Goal: Information Seeking & Learning: Learn about a topic

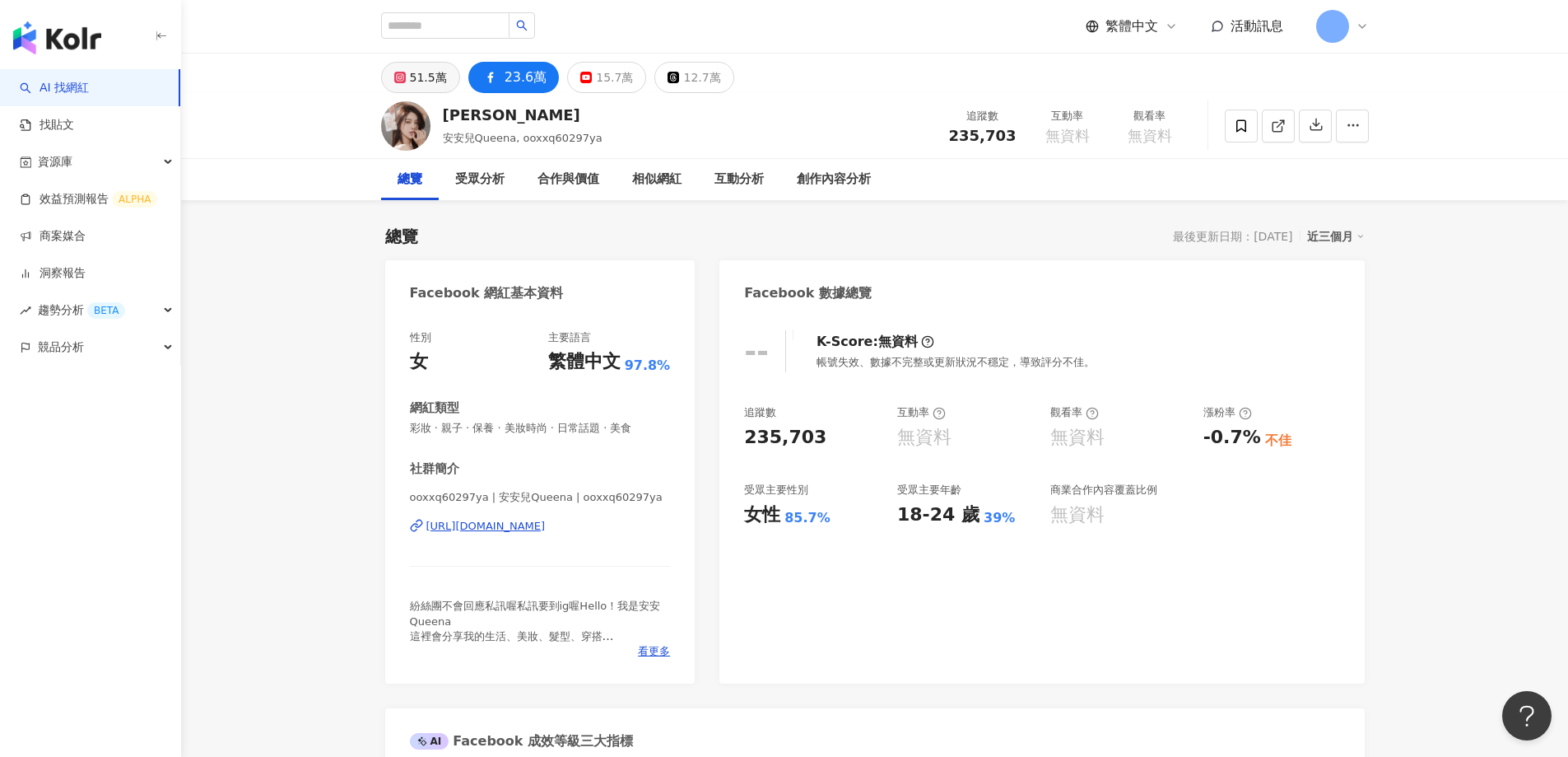
click at [422, 78] on div "51.5萬" at bounding box center [429, 77] width 37 height 23
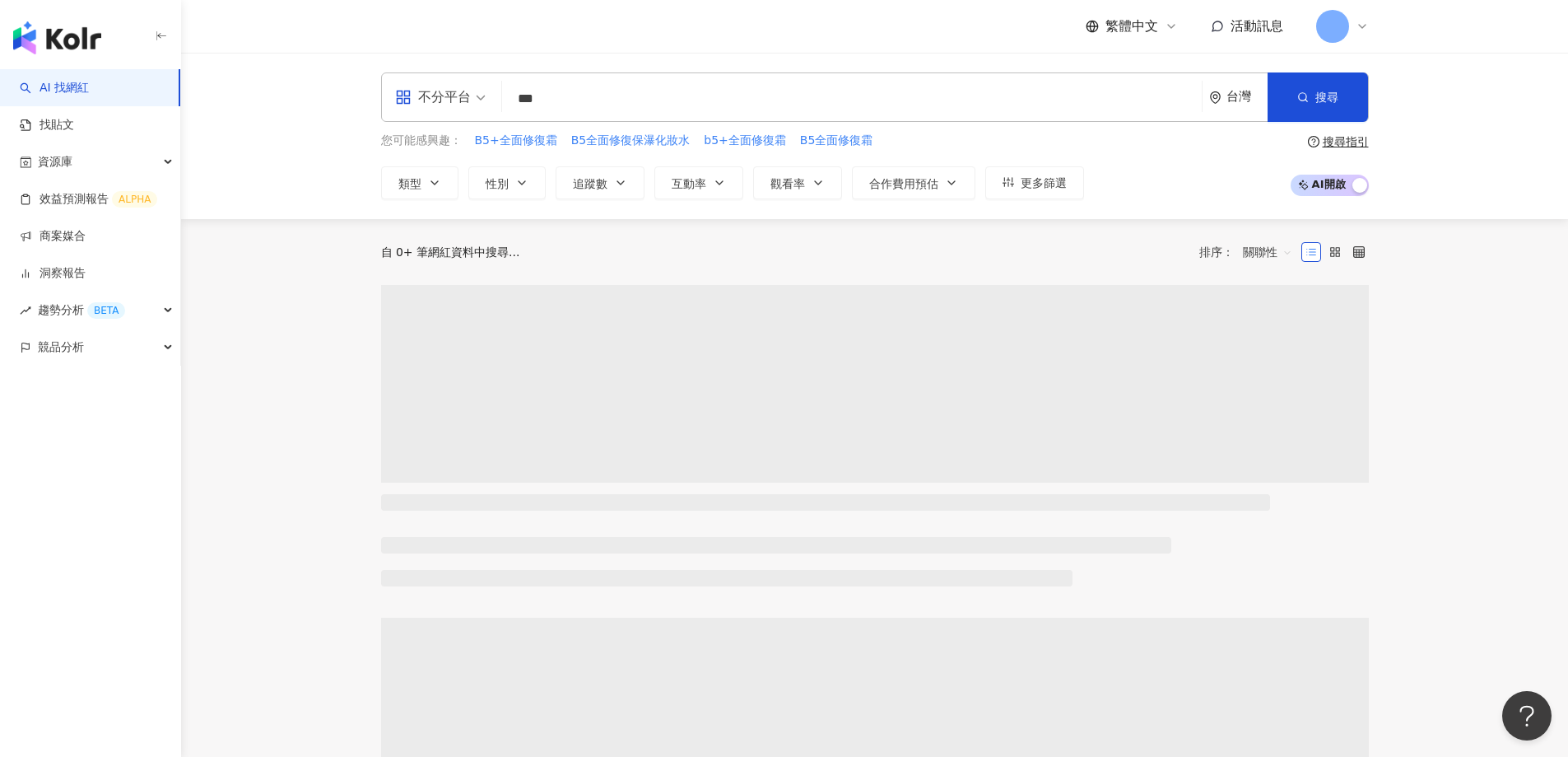
type input "***"
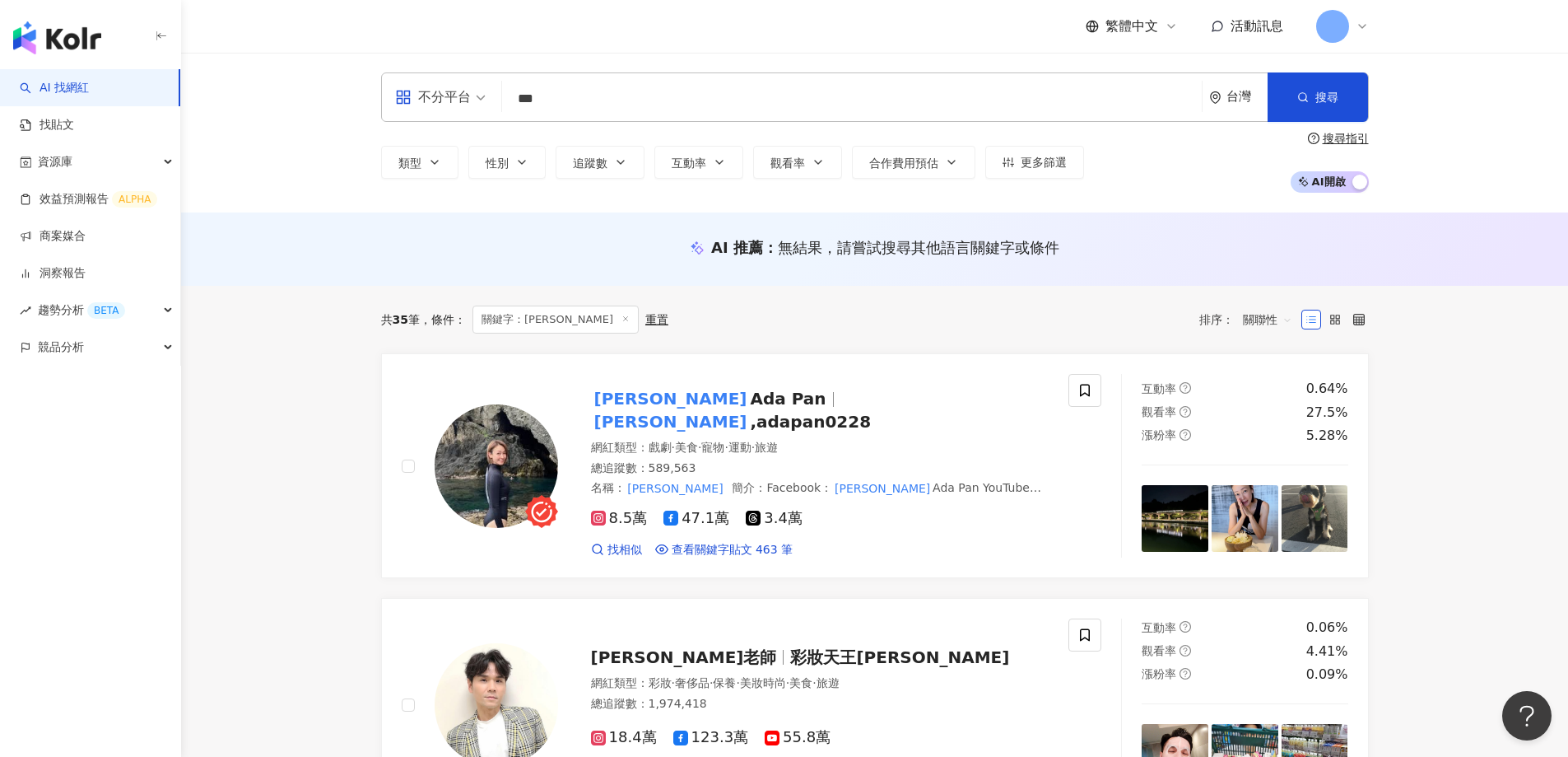
drag, startPoint x: 488, startPoint y: 471, endPoint x: 591, endPoint y: 99, distance: 386.0
click at [591, 99] on input "***" at bounding box center [852, 99] width 687 height 31
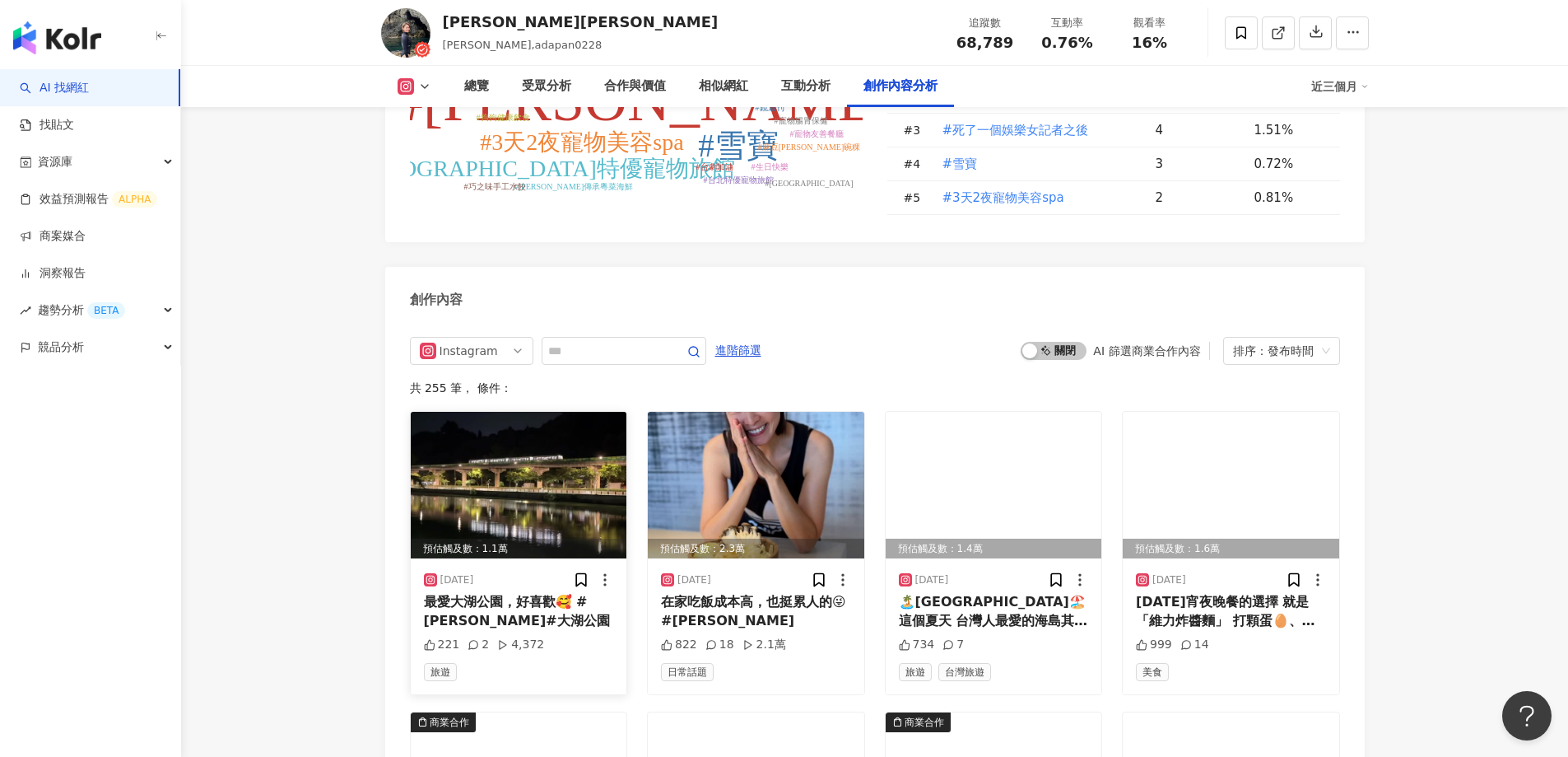
scroll to position [4448, 0]
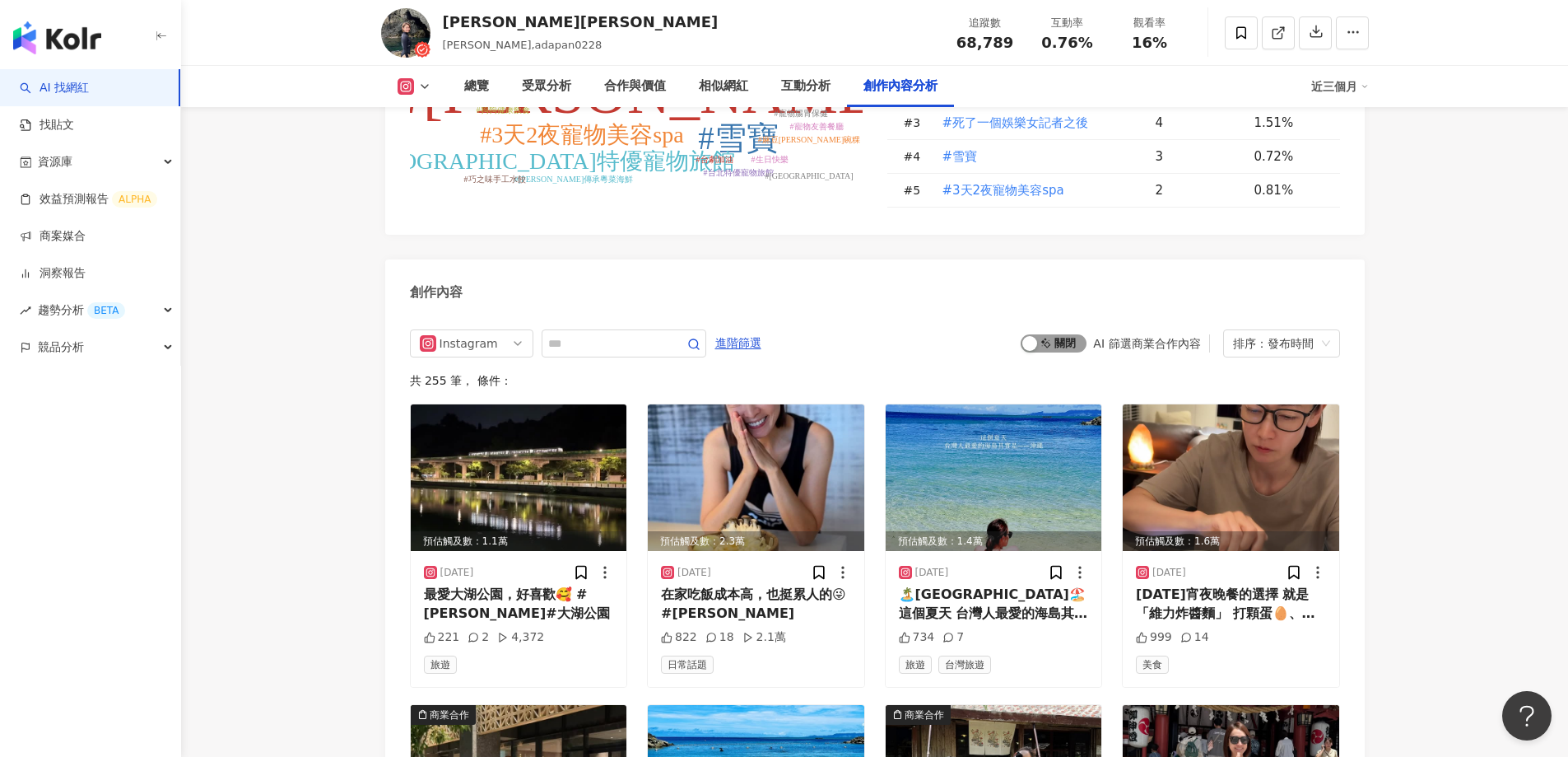
click at [1053, 340] on span "啟動 關閉" at bounding box center [1053, 343] width 66 height 18
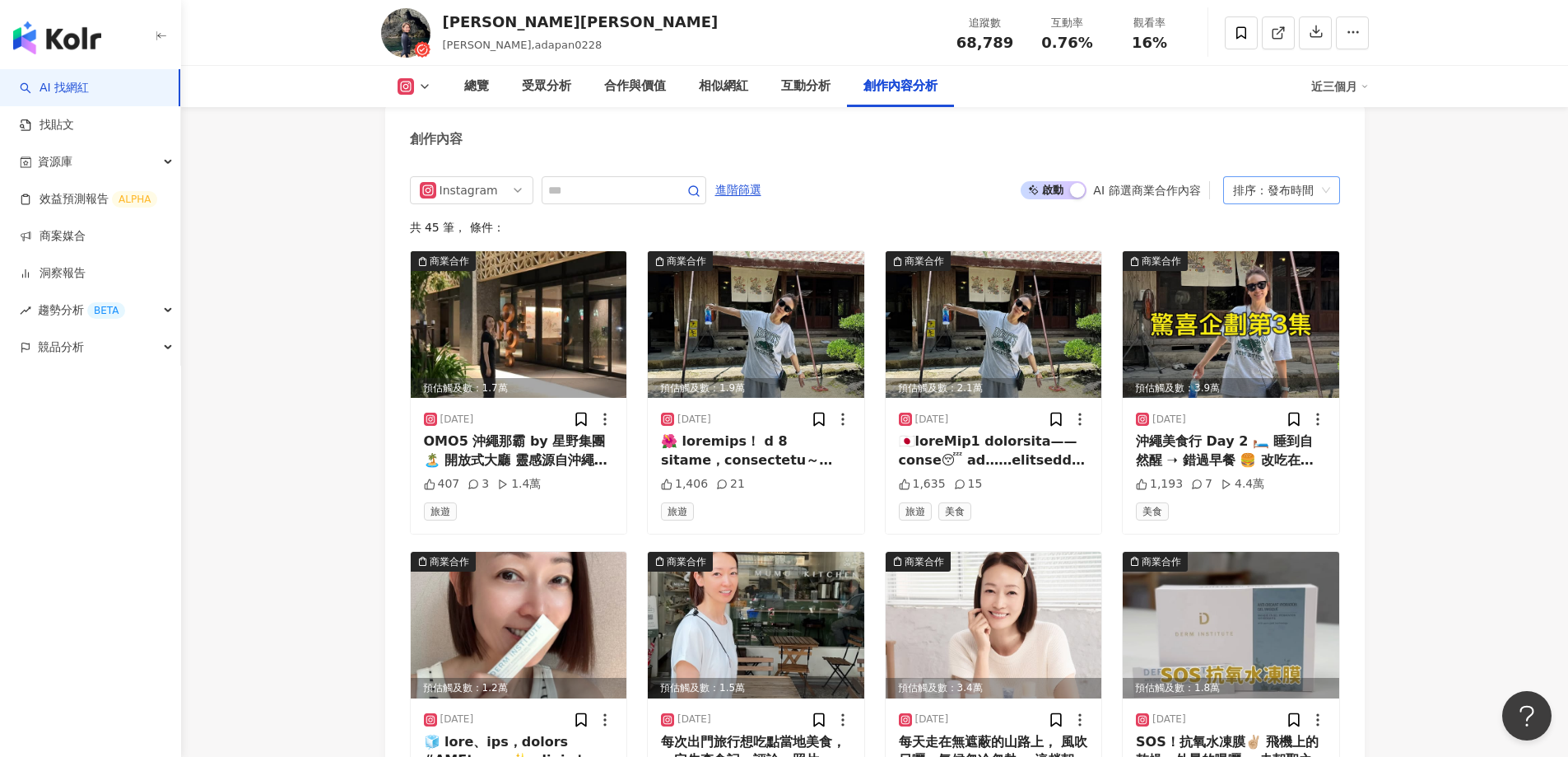
click at [1305, 195] on div "排序：發布時間" at bounding box center [1275, 190] width 83 height 26
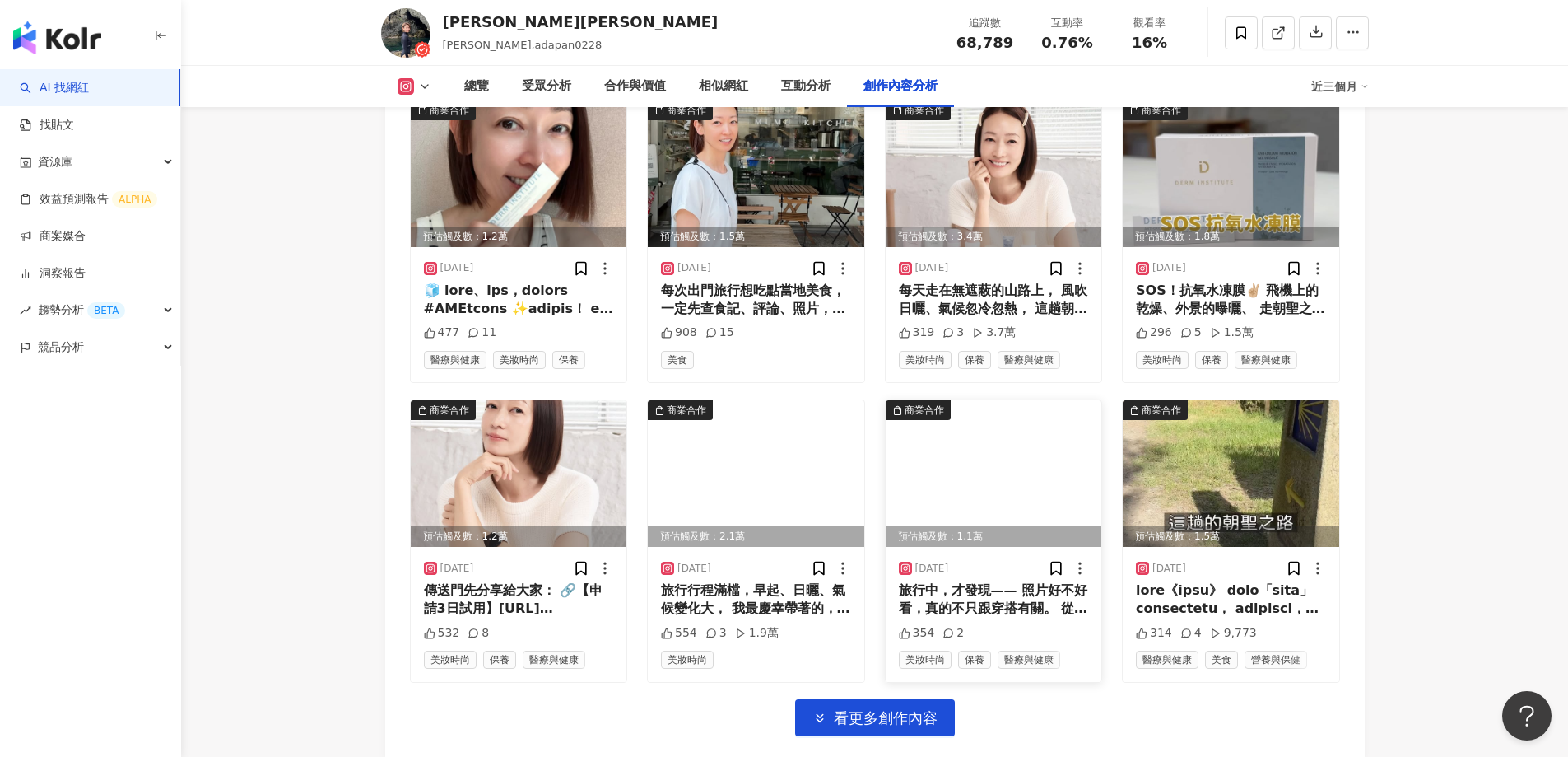
scroll to position [5240, 0]
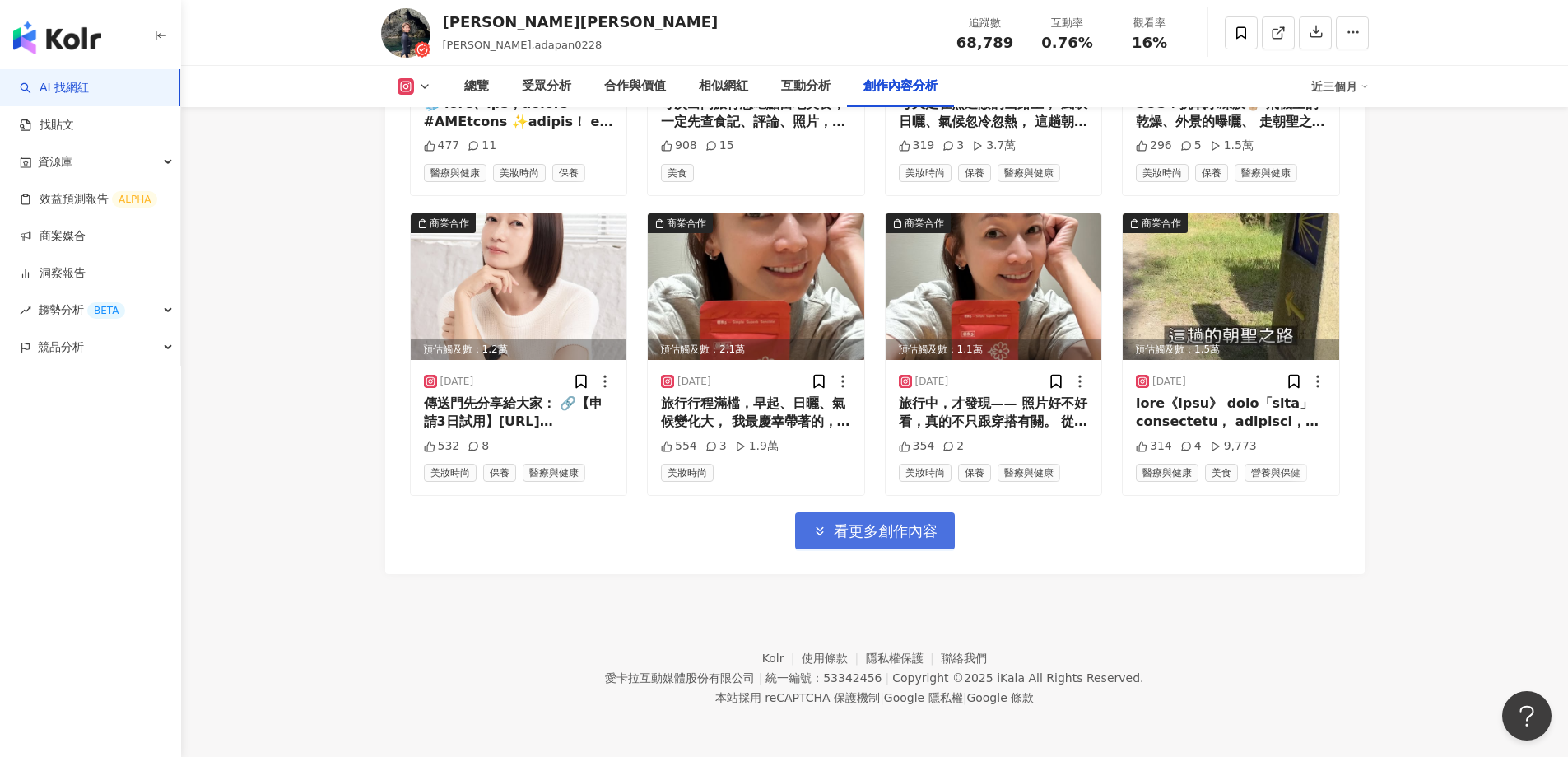
click at [908, 531] on span "看更多創作內容" at bounding box center [886, 530] width 104 height 18
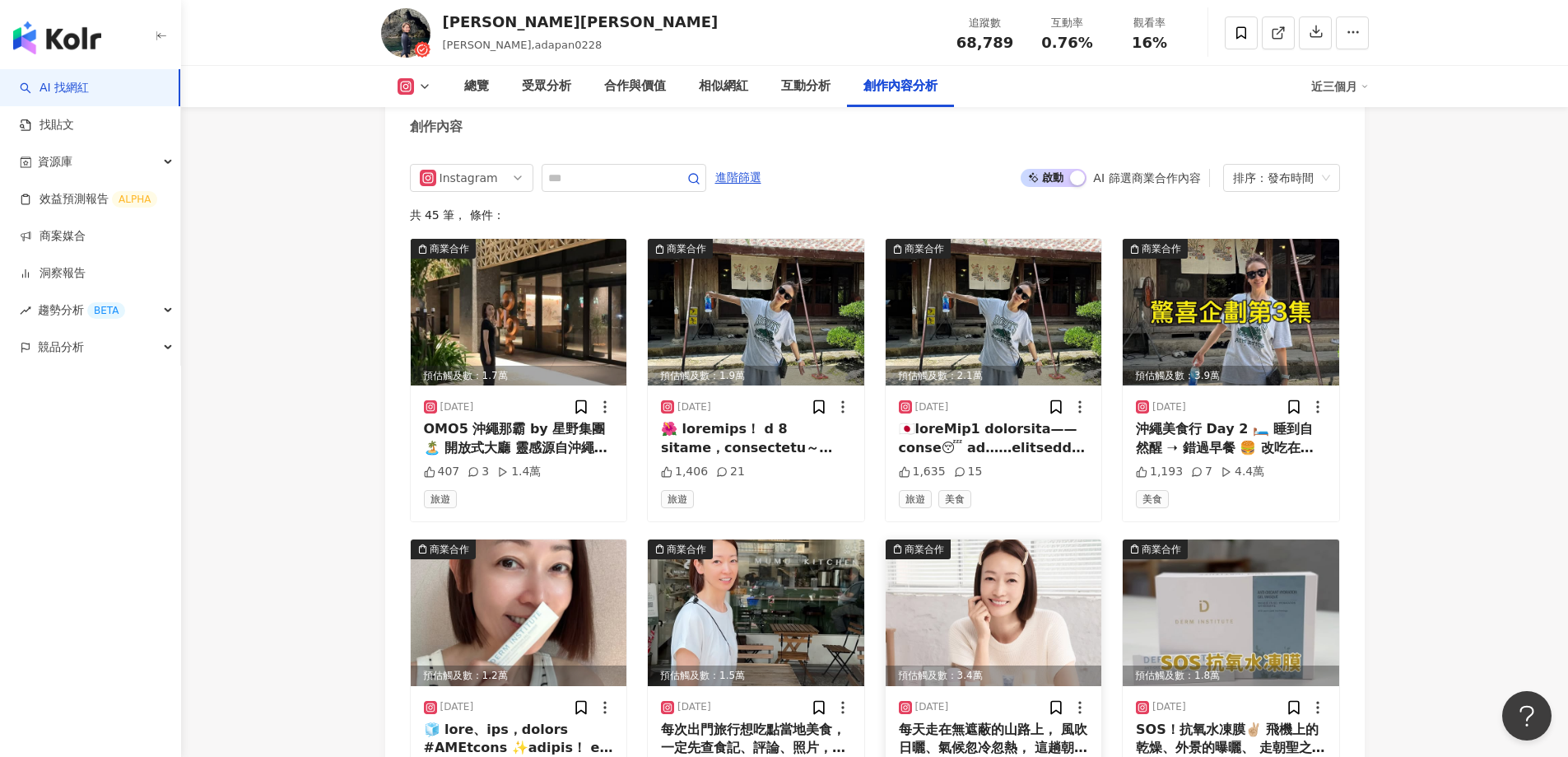
scroll to position [4416, 0]
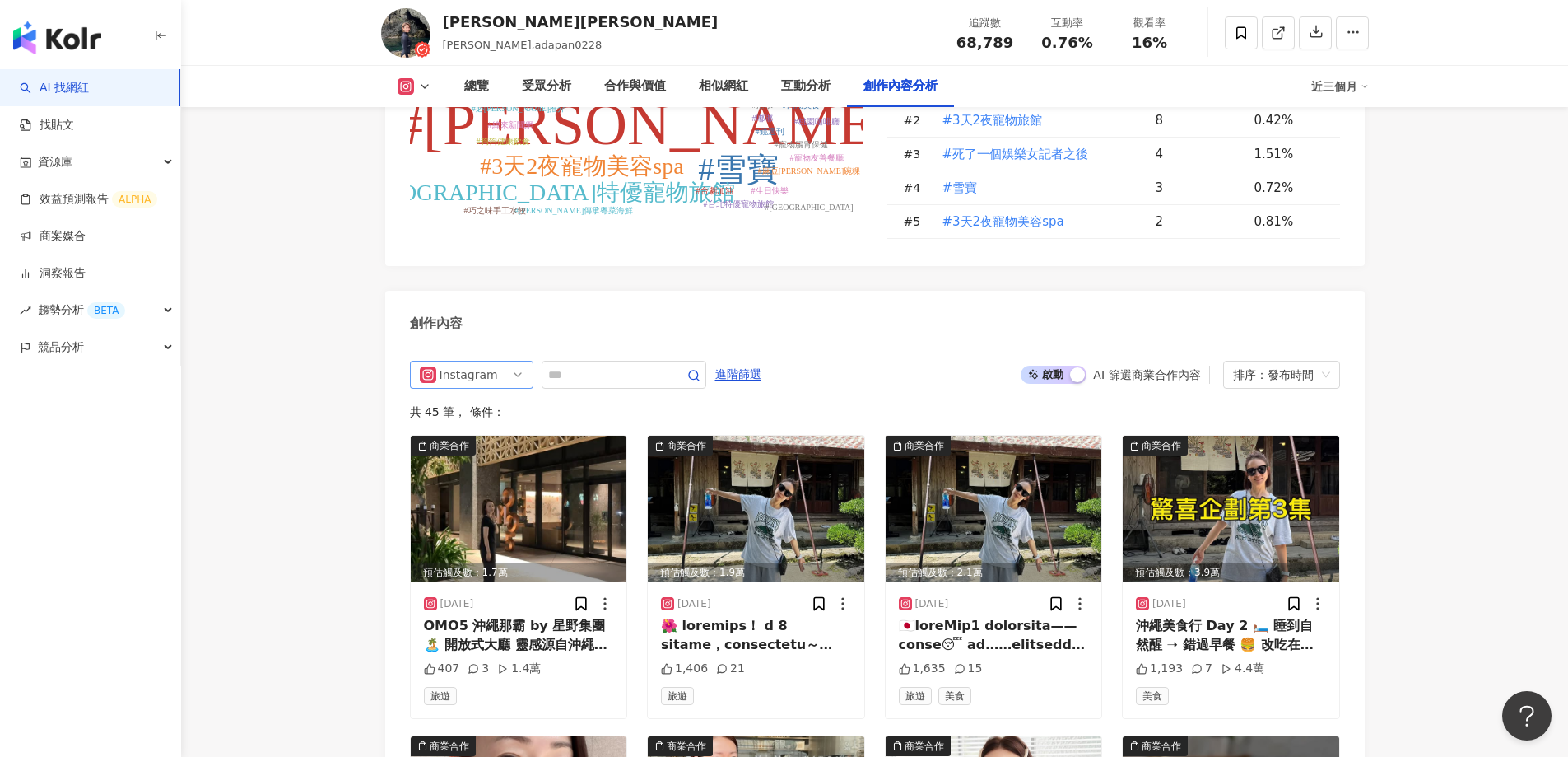
click at [481, 374] on div "Instagram" at bounding box center [467, 374] width 54 height 26
click at [453, 459] on div "Facebook" at bounding box center [470, 464] width 54 height 18
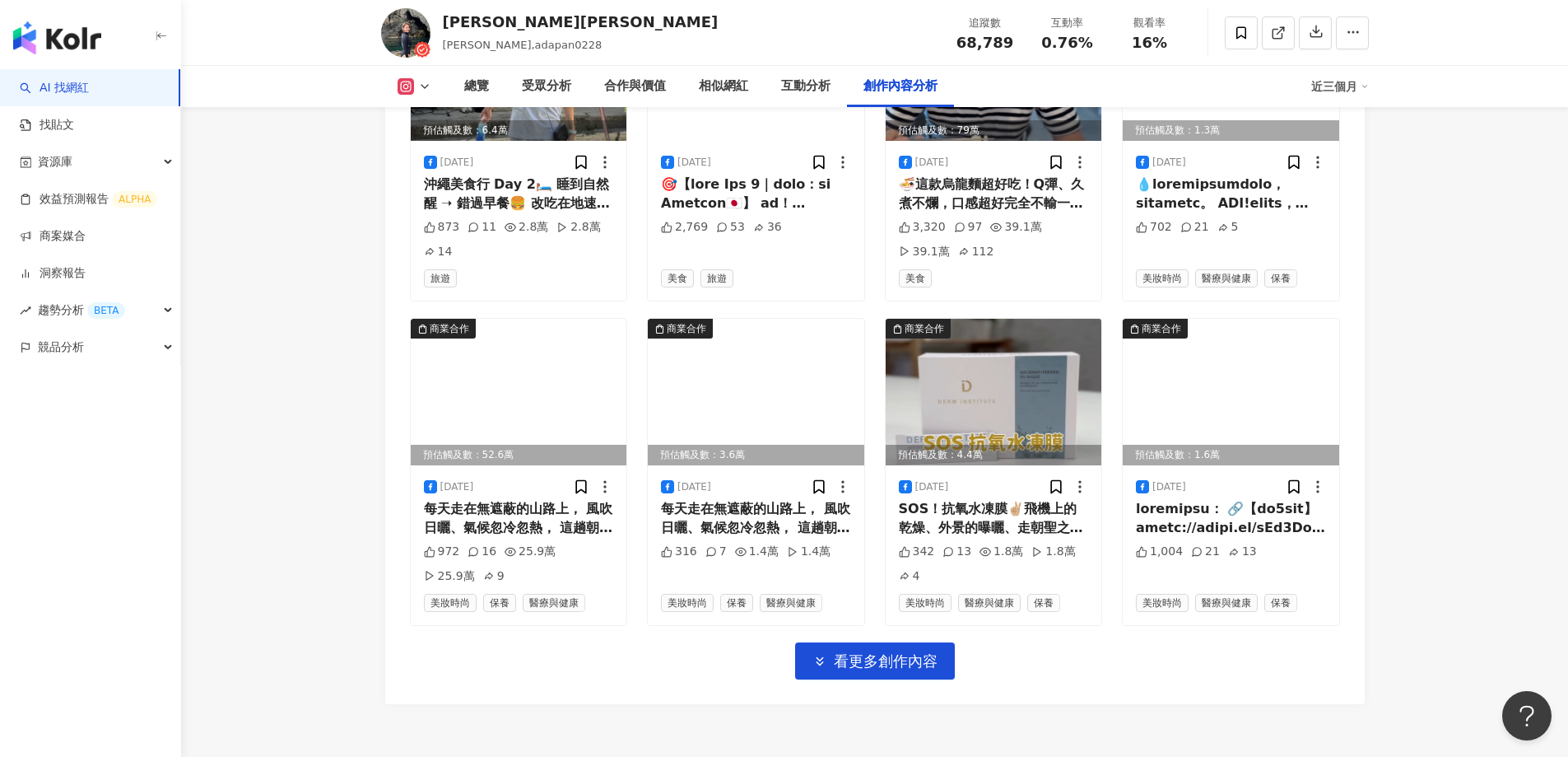
scroll to position [5259, 0]
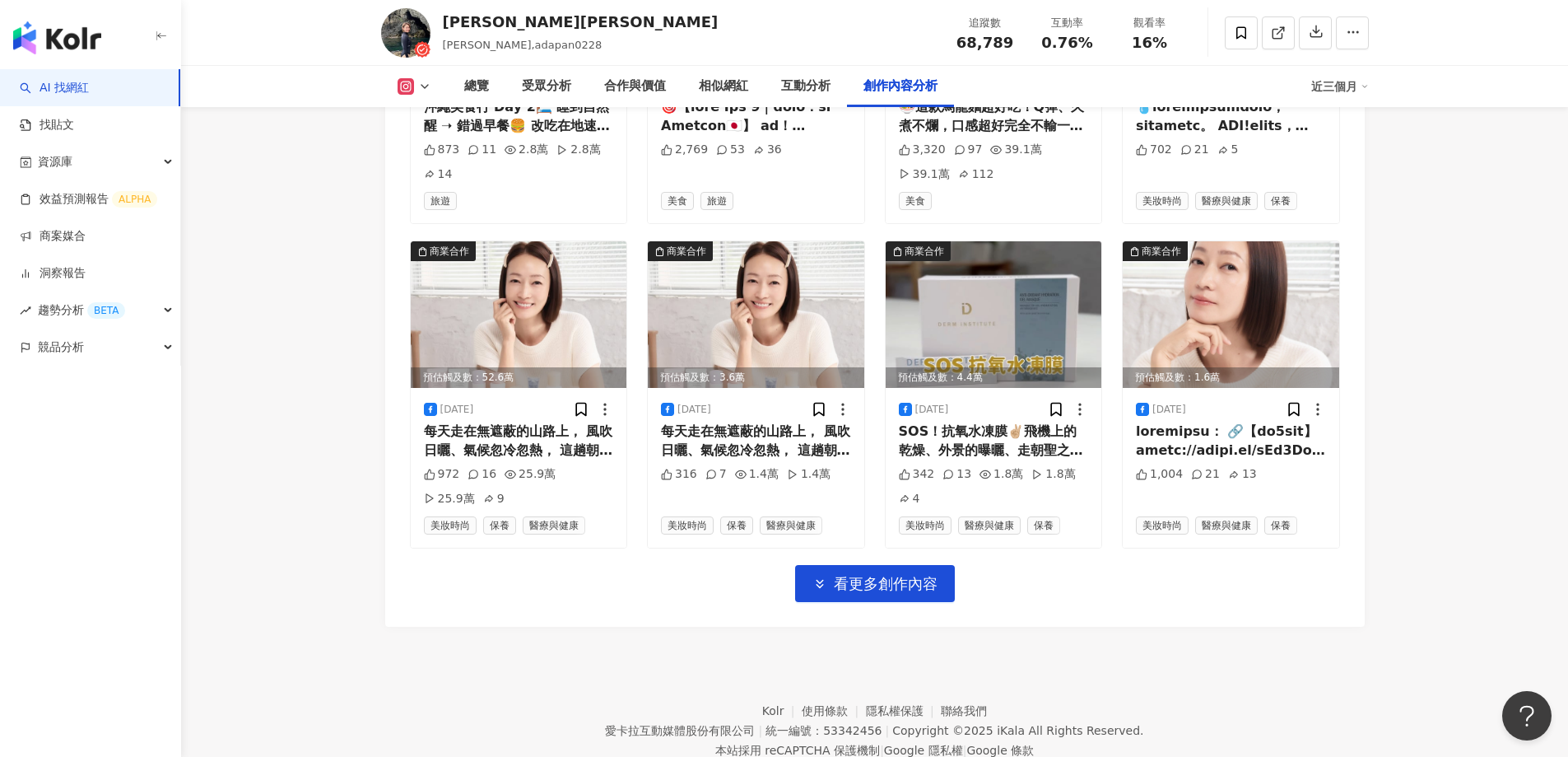
drag, startPoint x: 907, startPoint y: 580, endPoint x: 918, endPoint y: 560, distance: 22.8
click at [907, 579] on span "看更多創作內容" at bounding box center [886, 583] width 104 height 18
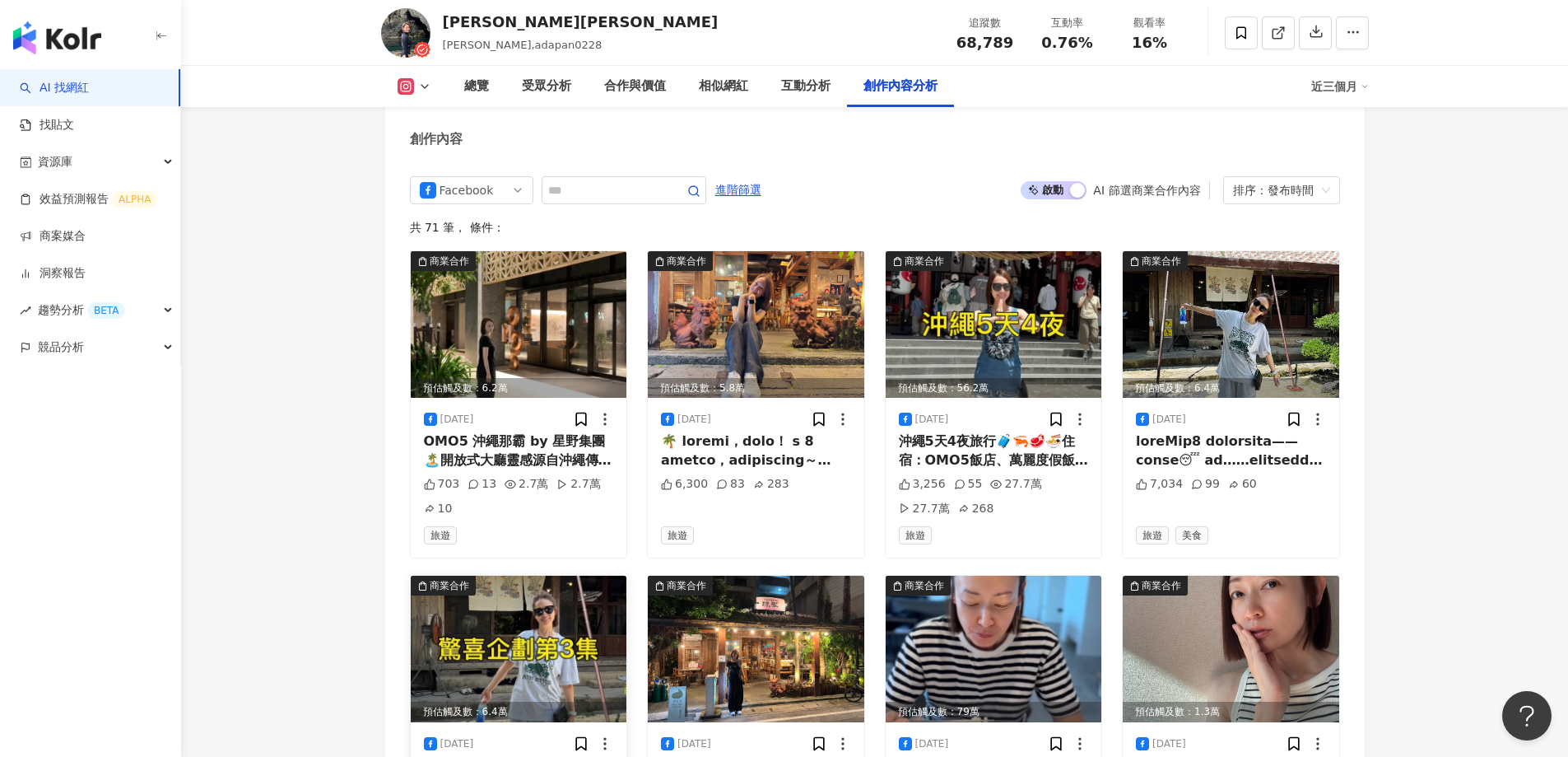
scroll to position [4765, 0]
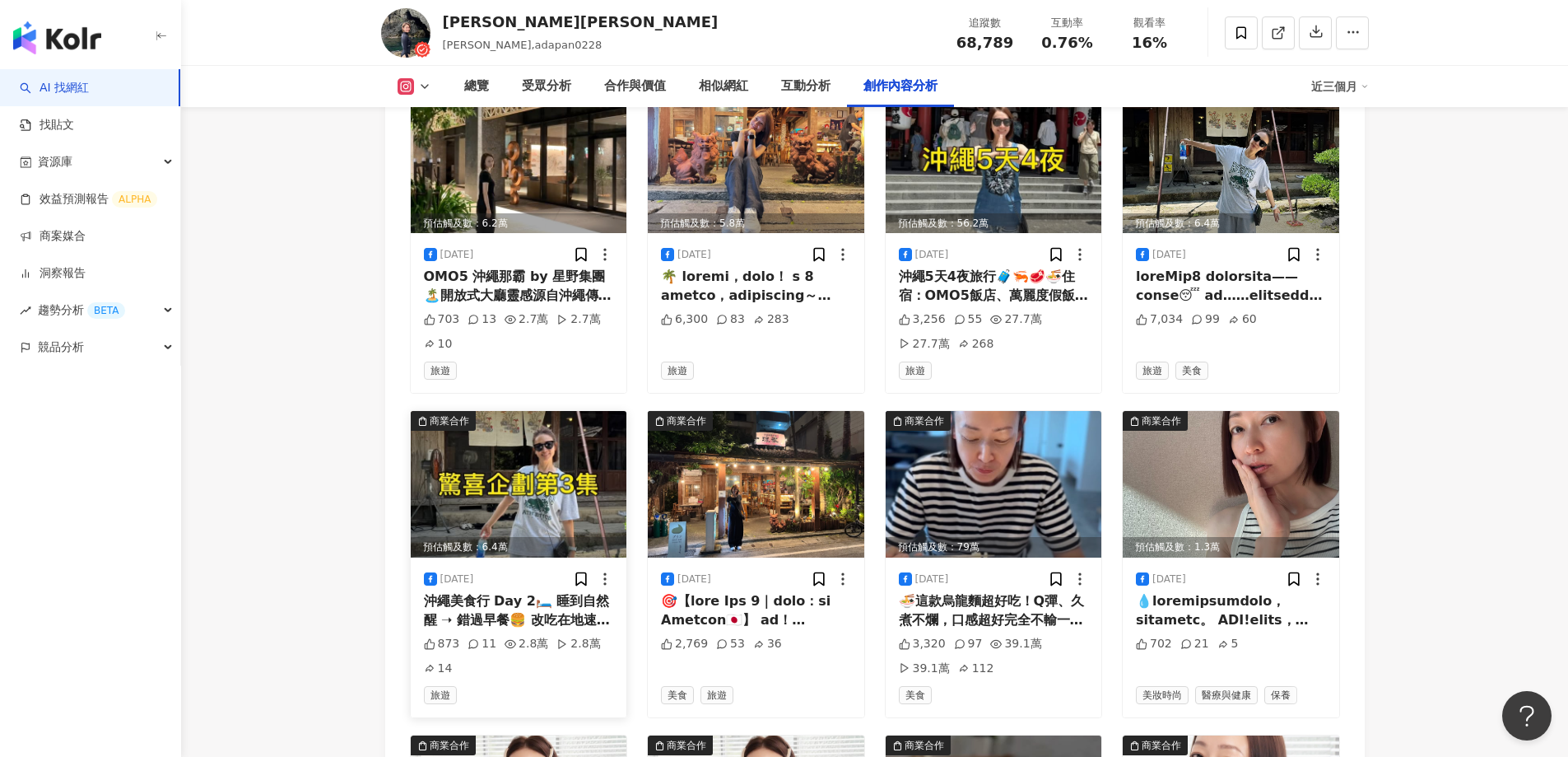
click at [559, 611] on div "沖繩美食行 Day 2🛏️ 睡到自然醒 ➝ 錯過早餐🍔 改吃在地速食 A&W，招牌 Root Beer 還是一樣好喝！🕳️ 玉泉洞｜日本第二大鐘乳石洞走進 8…" at bounding box center [519, 610] width 190 height 37
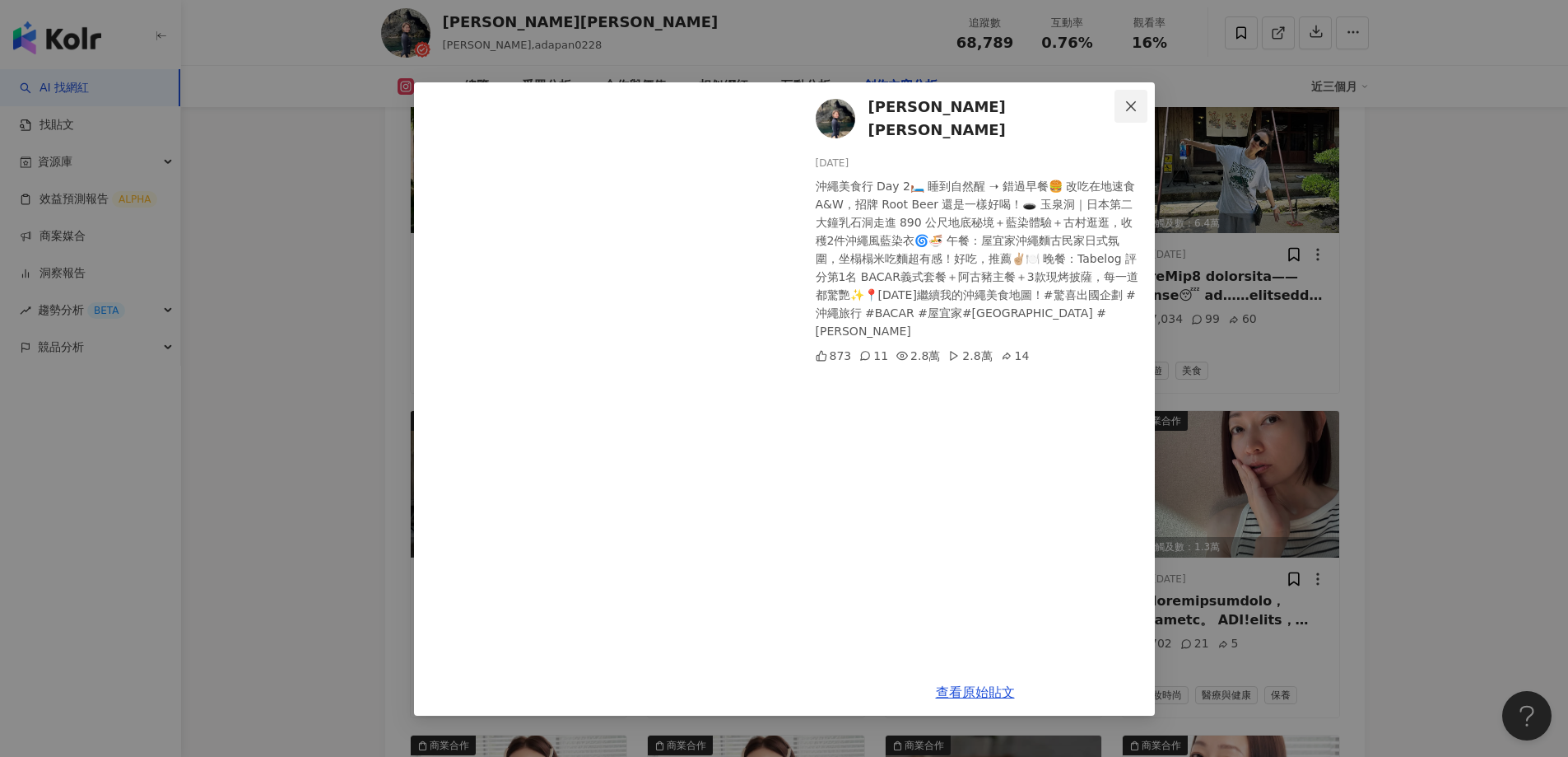
click at [1126, 107] on icon "close" at bounding box center [1132, 106] width 13 height 13
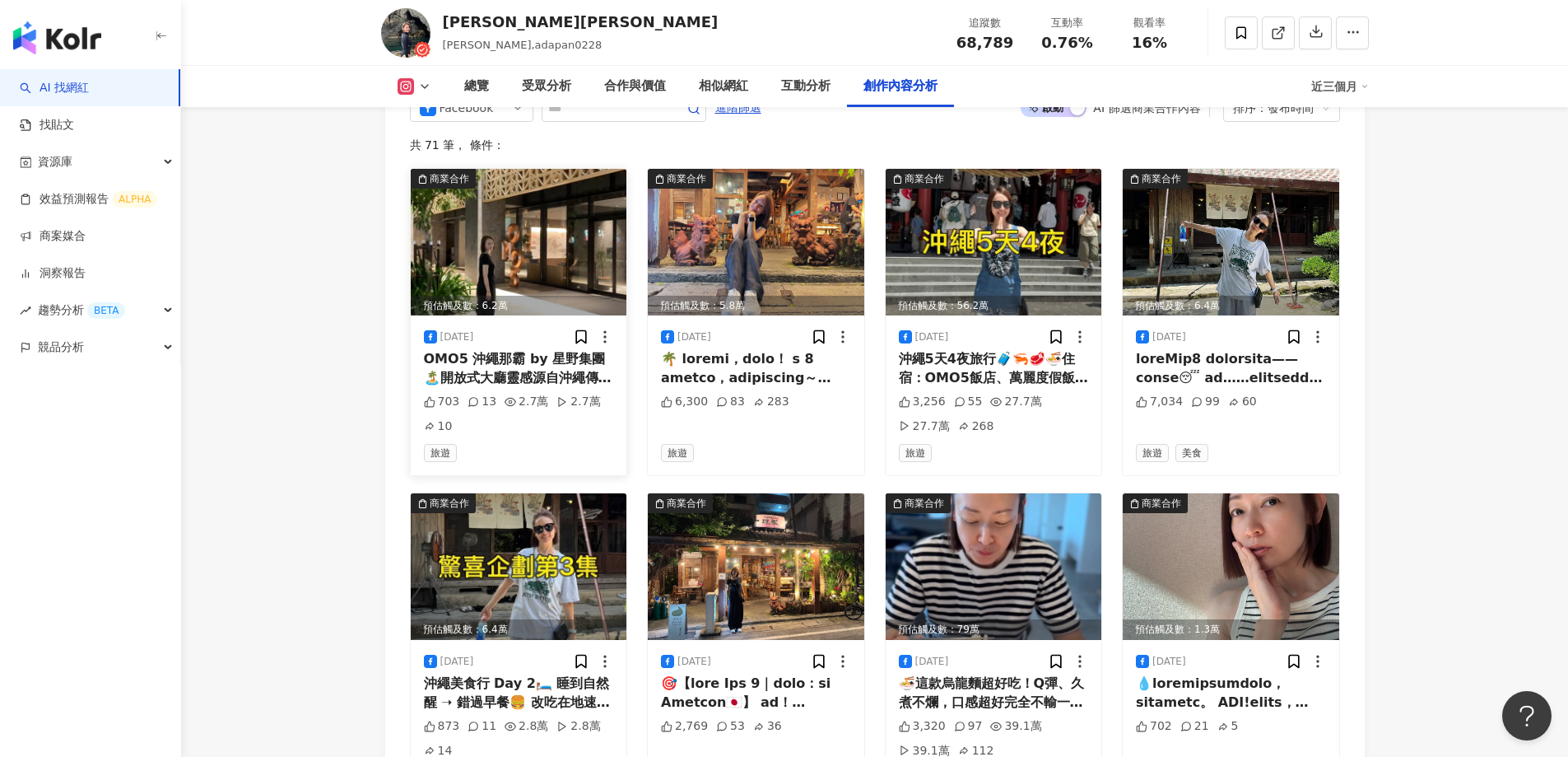
scroll to position [4518, 0]
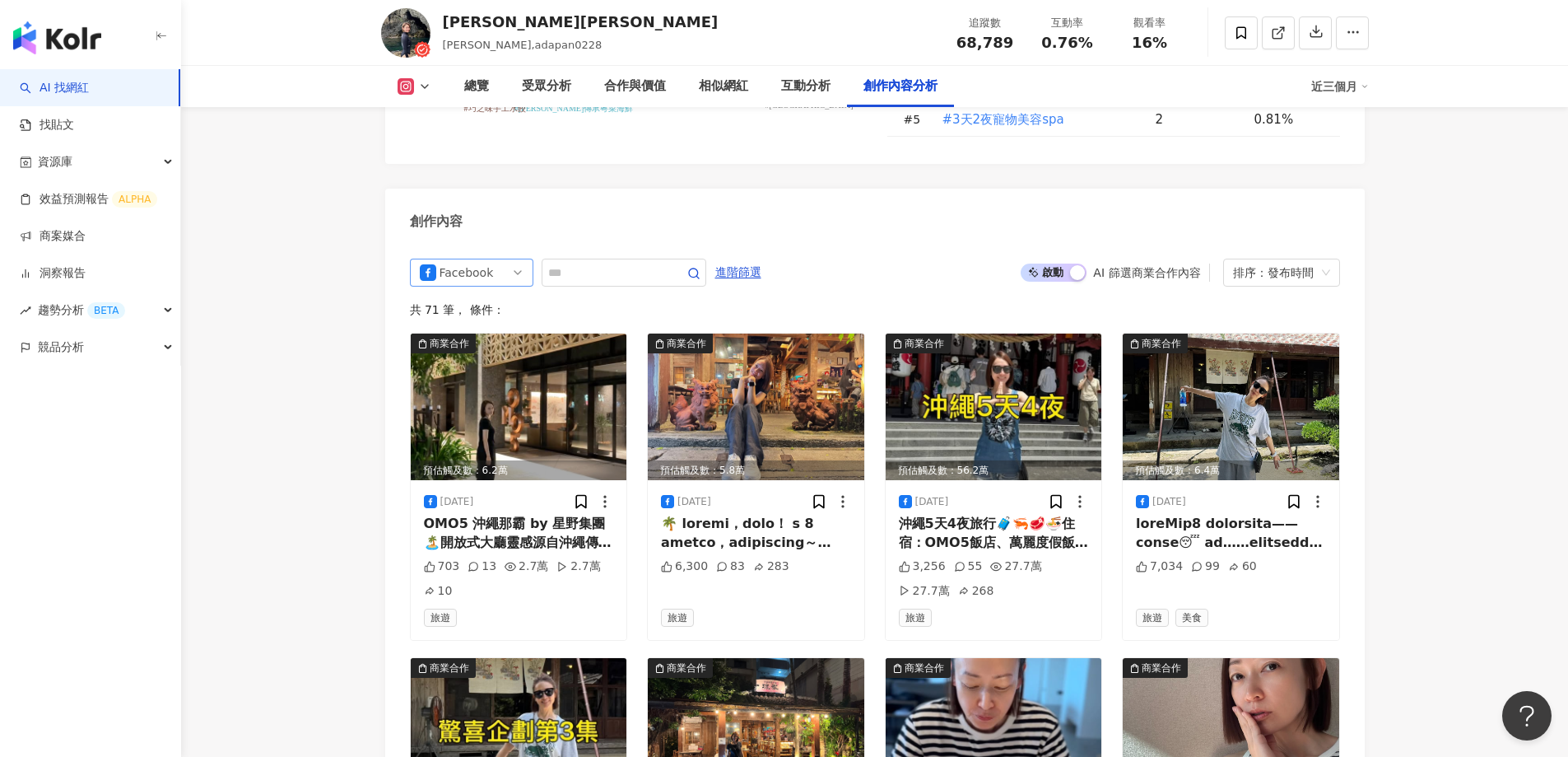
click at [454, 269] on div "Facebook" at bounding box center [467, 272] width 54 height 26
click at [450, 326] on div "Instagram" at bounding box center [471, 335] width 117 height 28
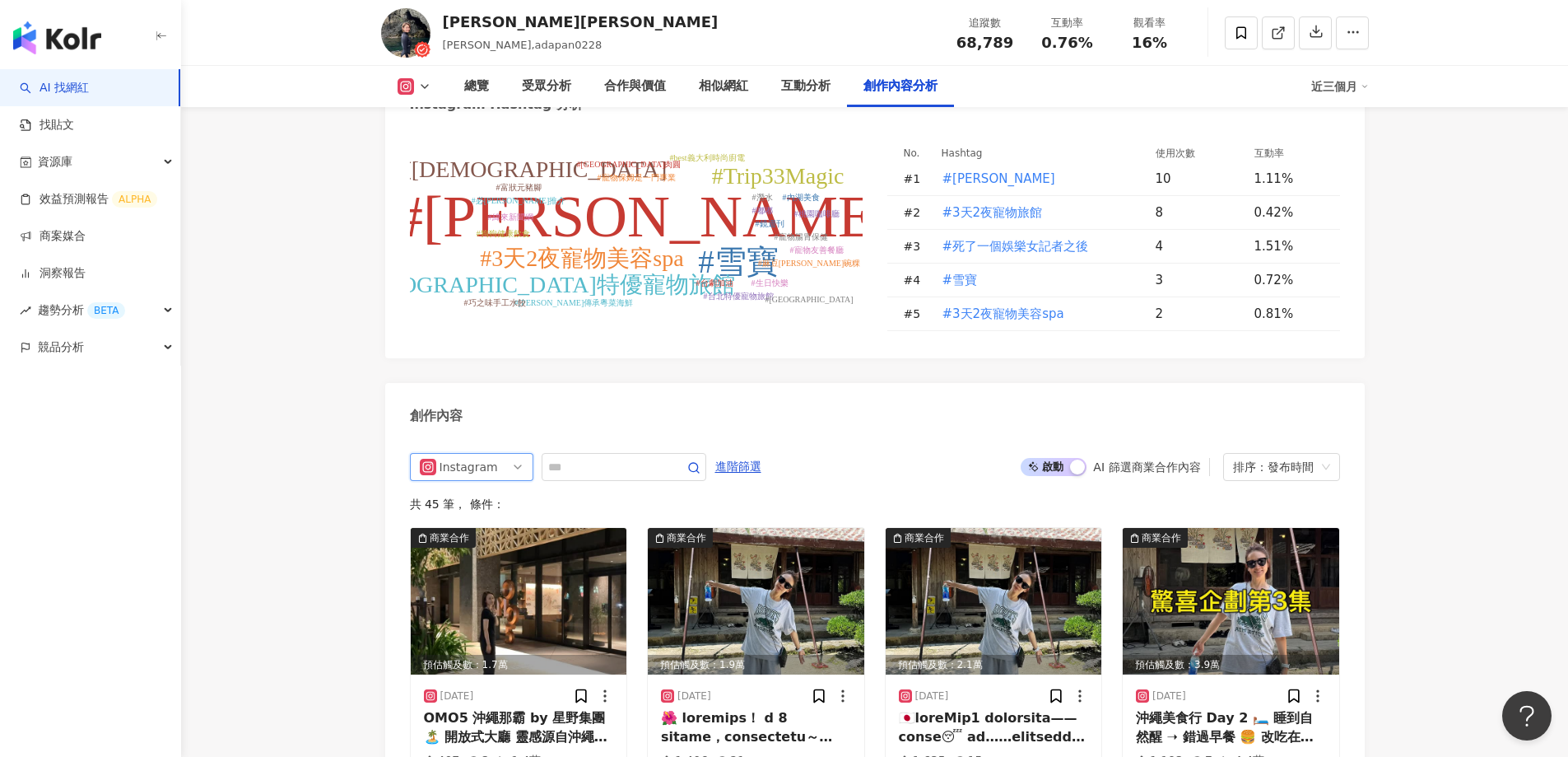
scroll to position [4106, 0]
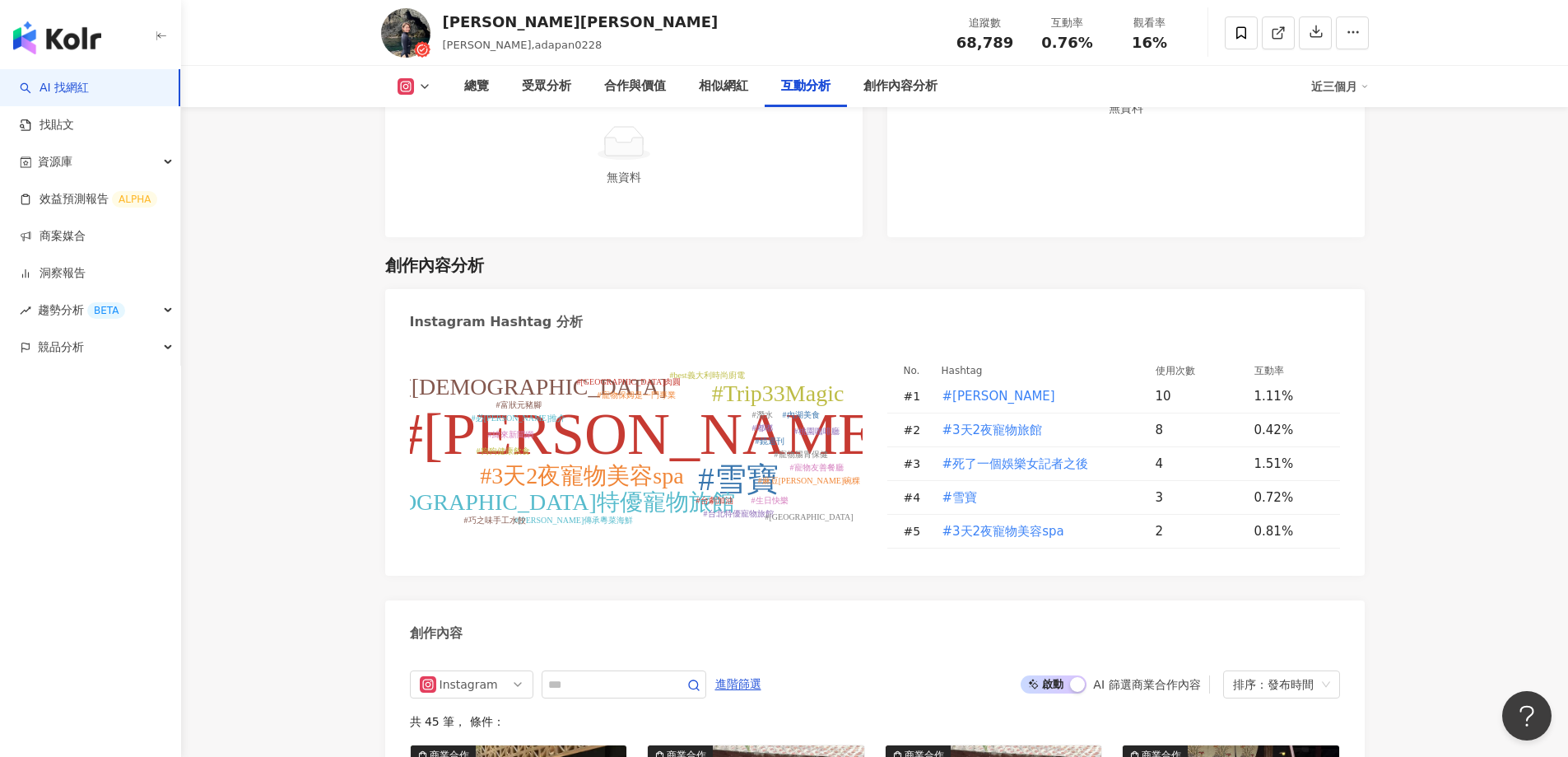
click at [111, 28] on div "button" at bounding box center [90, 35] width 181 height 69
click at [72, 31] on img "button" at bounding box center [57, 37] width 88 height 33
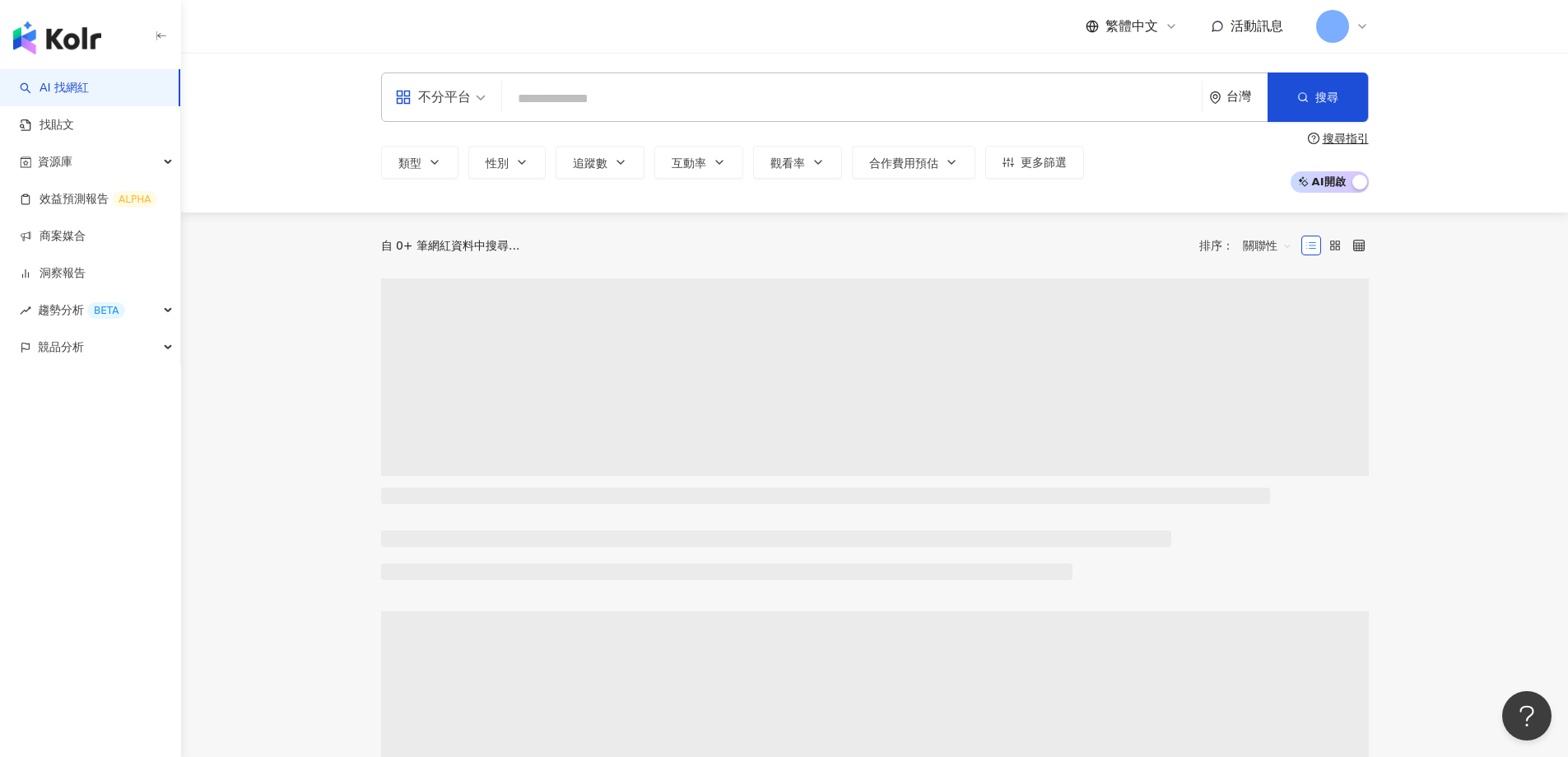
click at [566, 108] on input "search" at bounding box center [852, 99] width 687 height 31
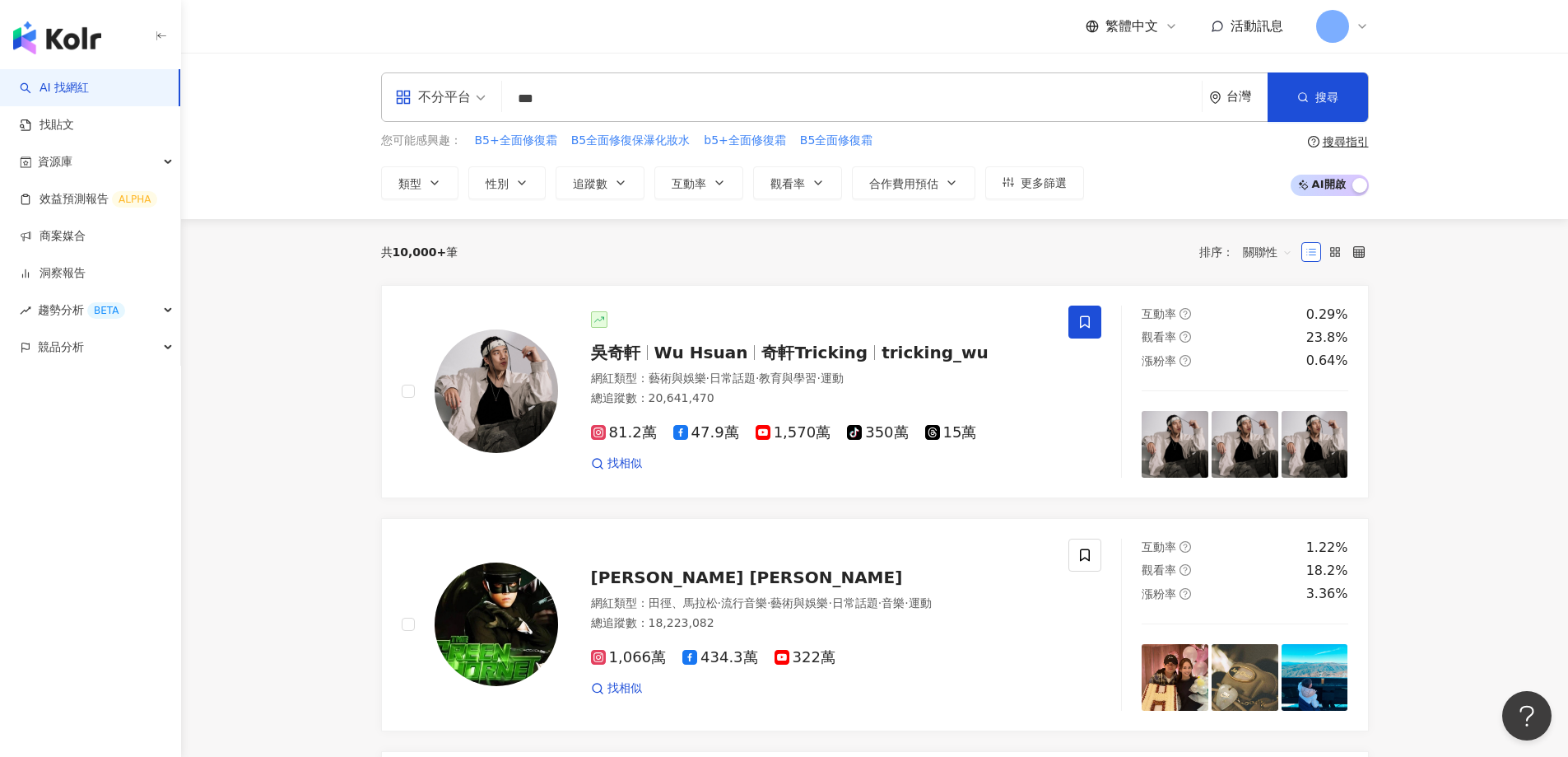
type input "***"
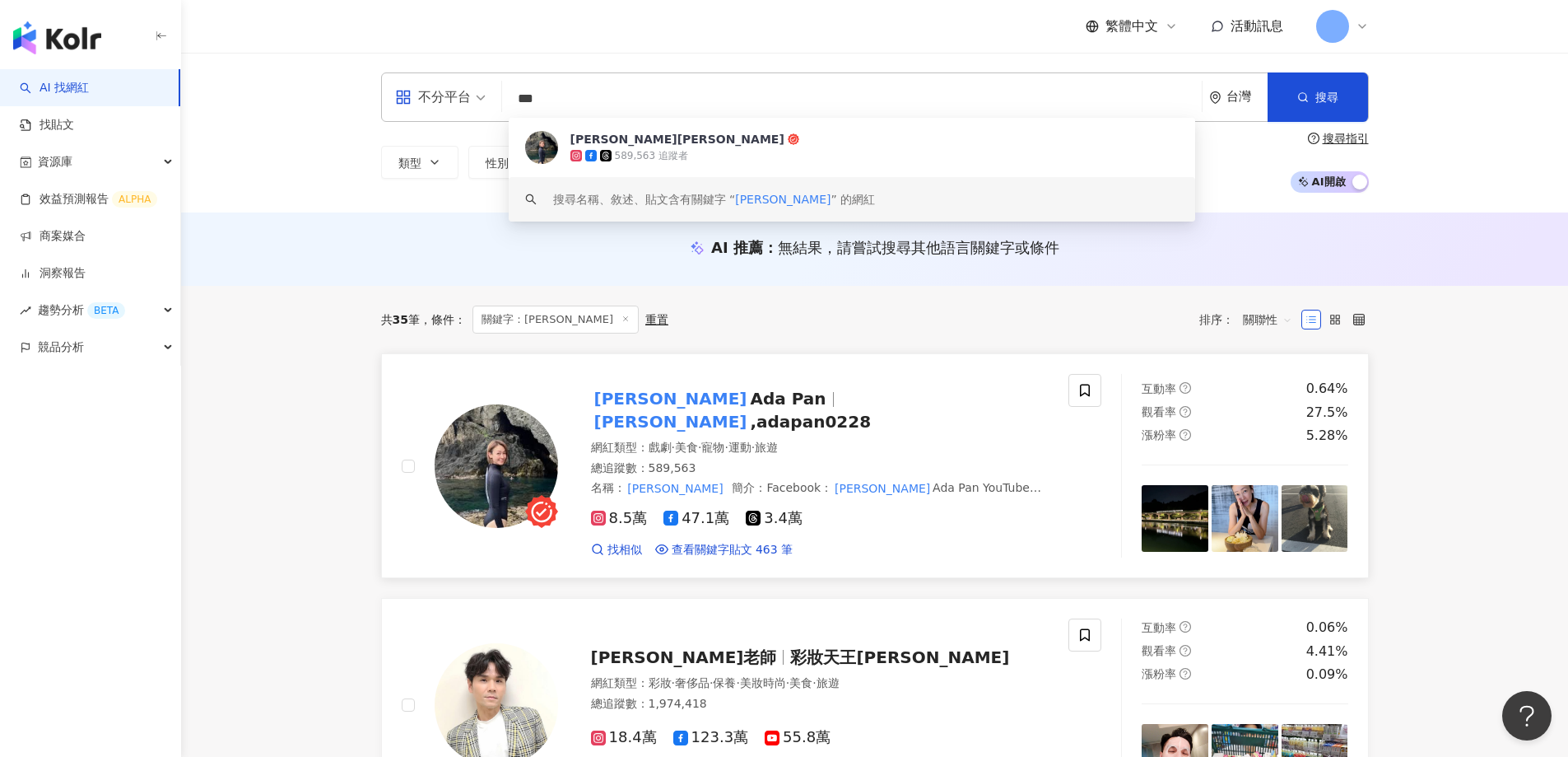
click at [481, 434] on img at bounding box center [496, 466] width 124 height 124
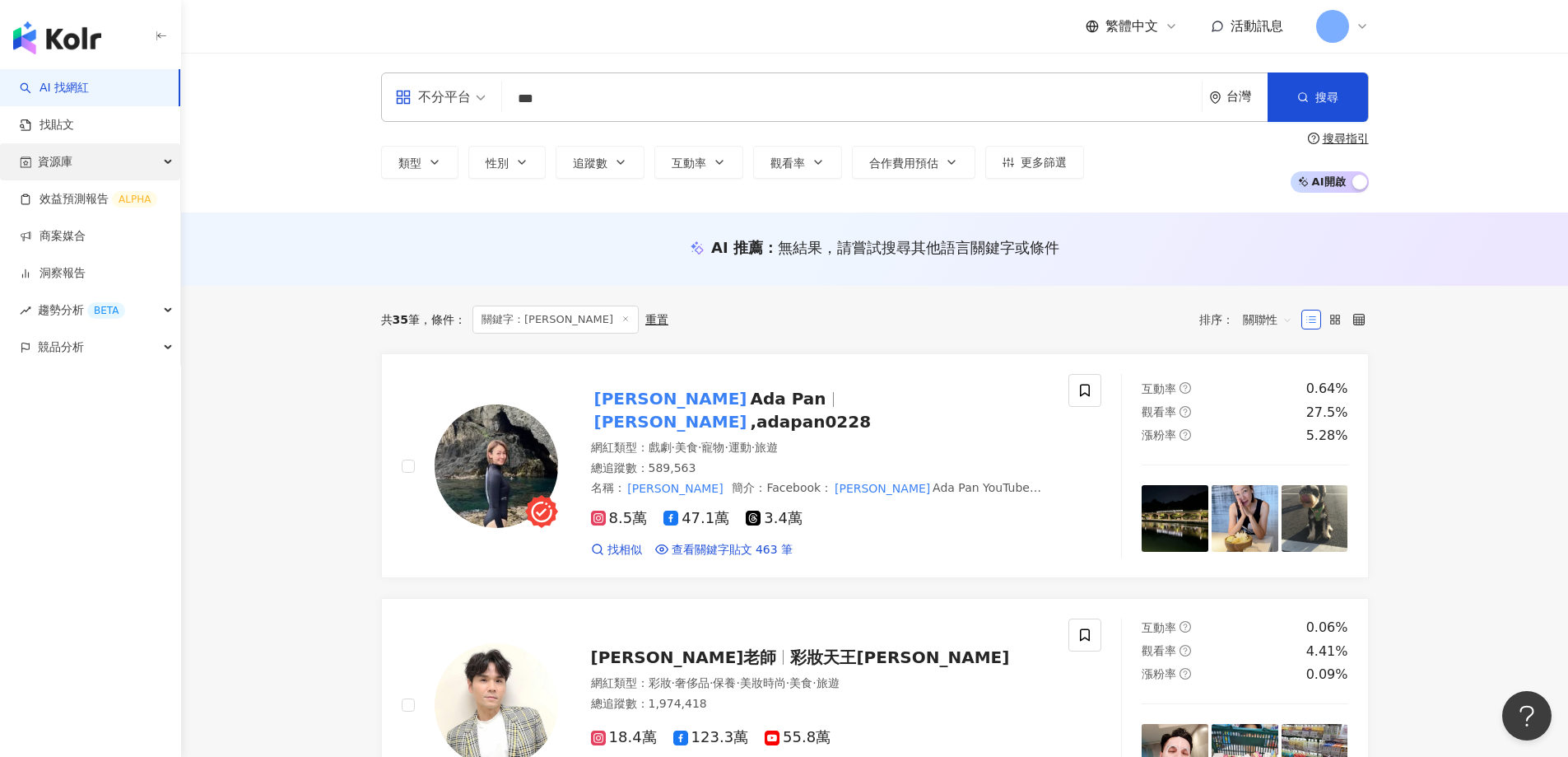
click at [58, 160] on span "資源庫" at bounding box center [55, 162] width 35 height 37
click at [49, 200] on link "網紅管理" at bounding box center [62, 200] width 46 height 17
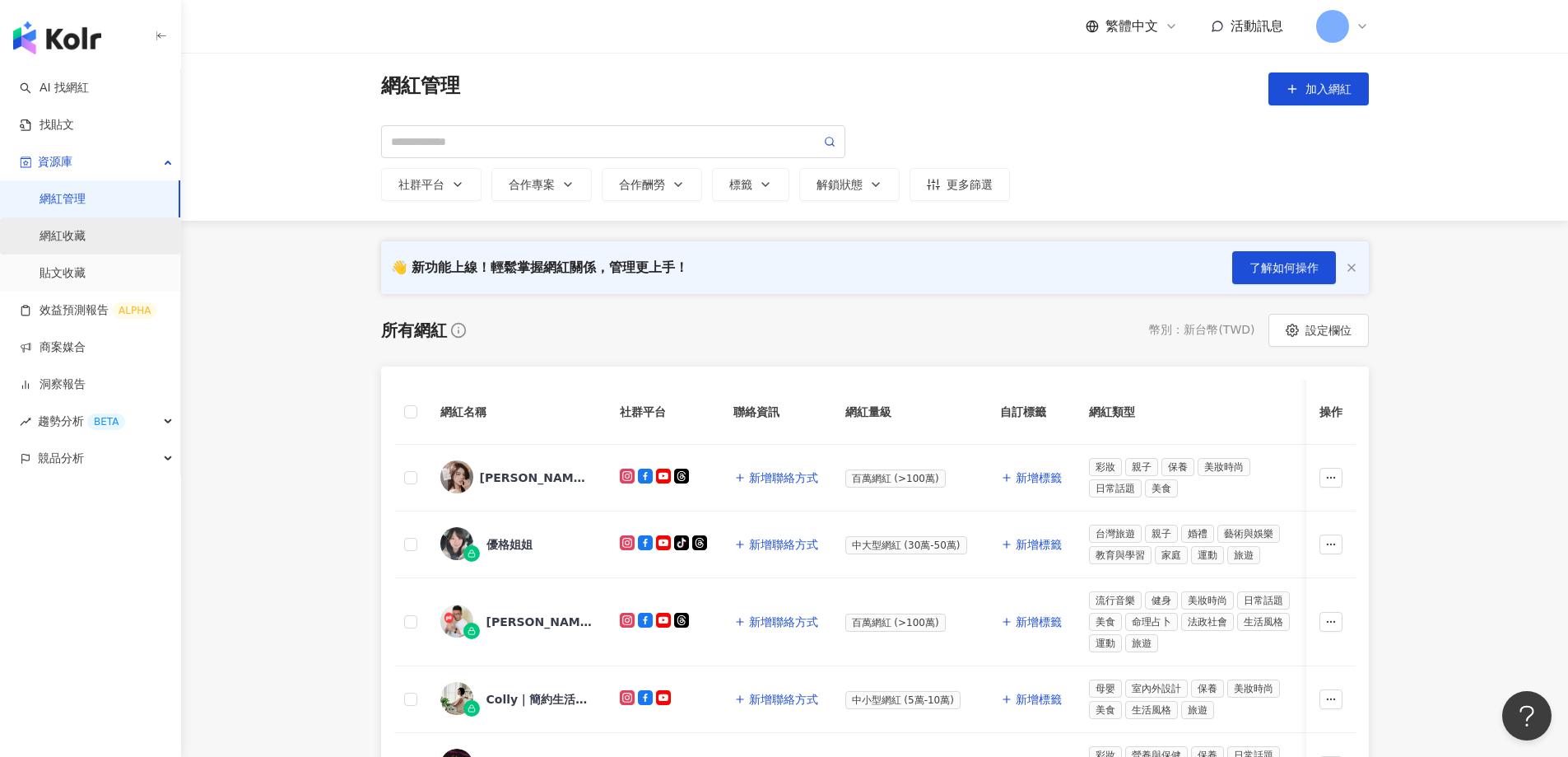
click at [76, 234] on link "網紅收藏" at bounding box center [62, 237] width 46 height 17
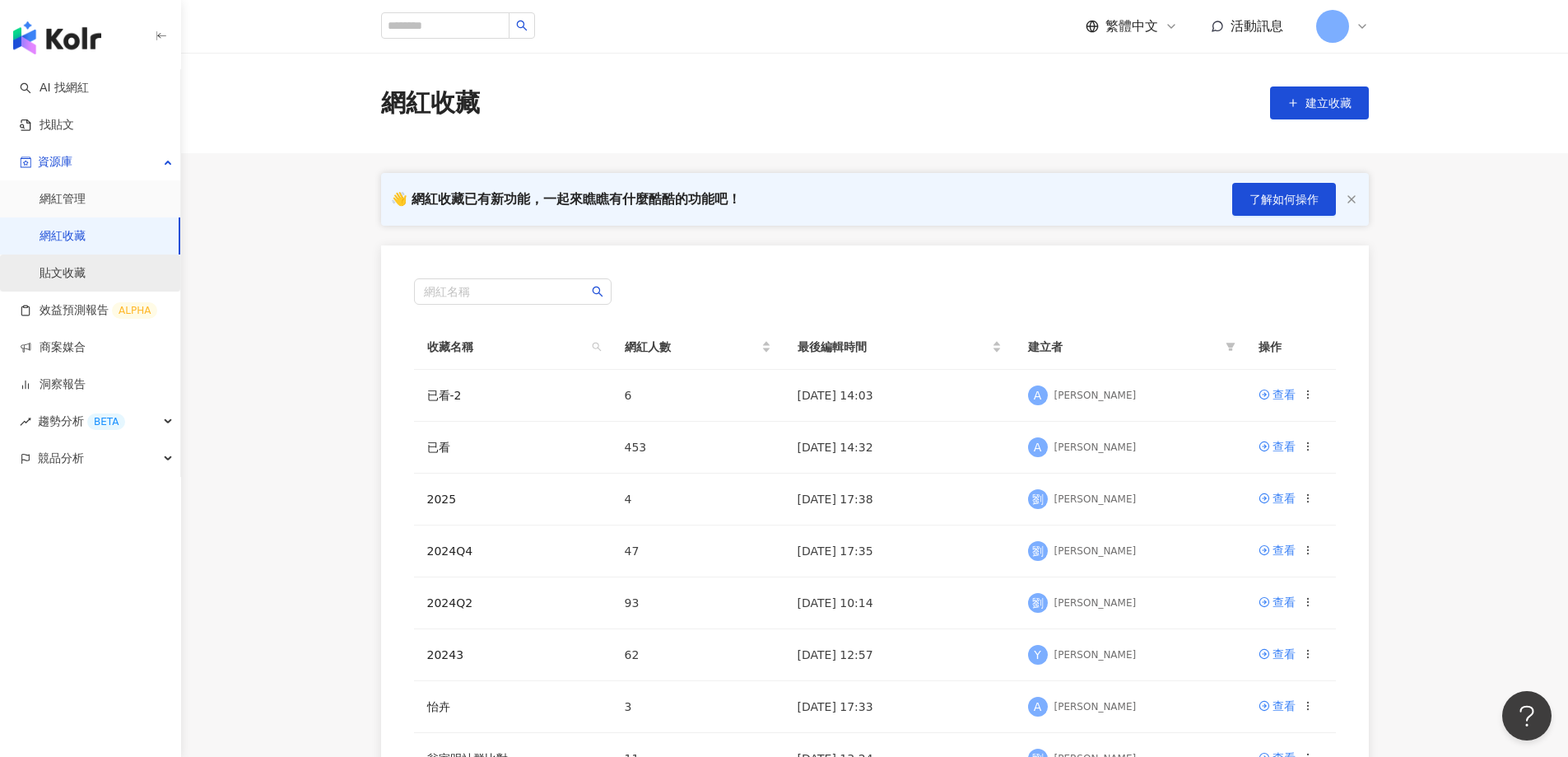
click at [80, 271] on link "貼文收藏" at bounding box center [62, 274] width 46 height 17
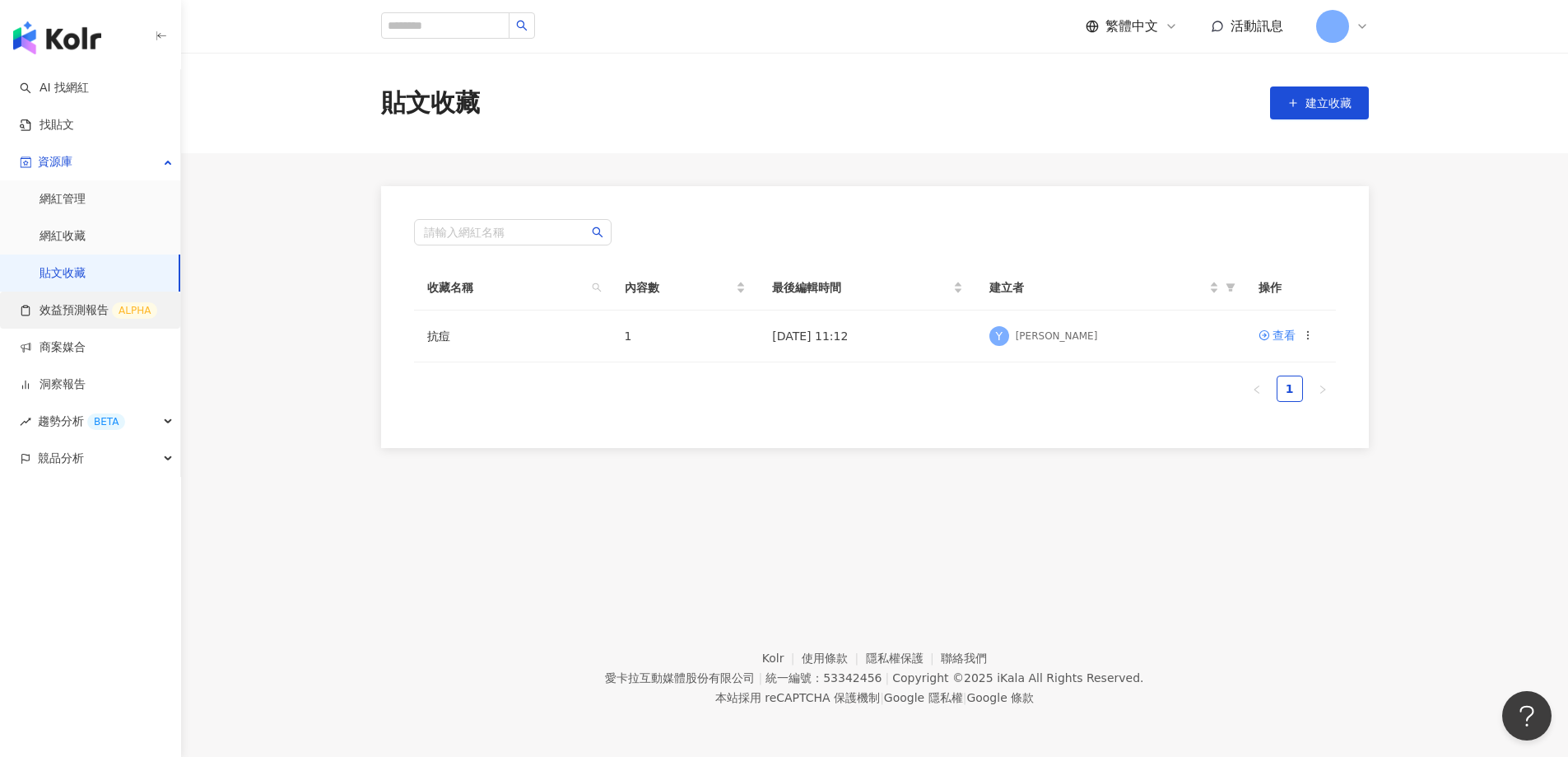
click at [85, 305] on link "效益預測報告 ALPHA" at bounding box center [88, 311] width 137 height 17
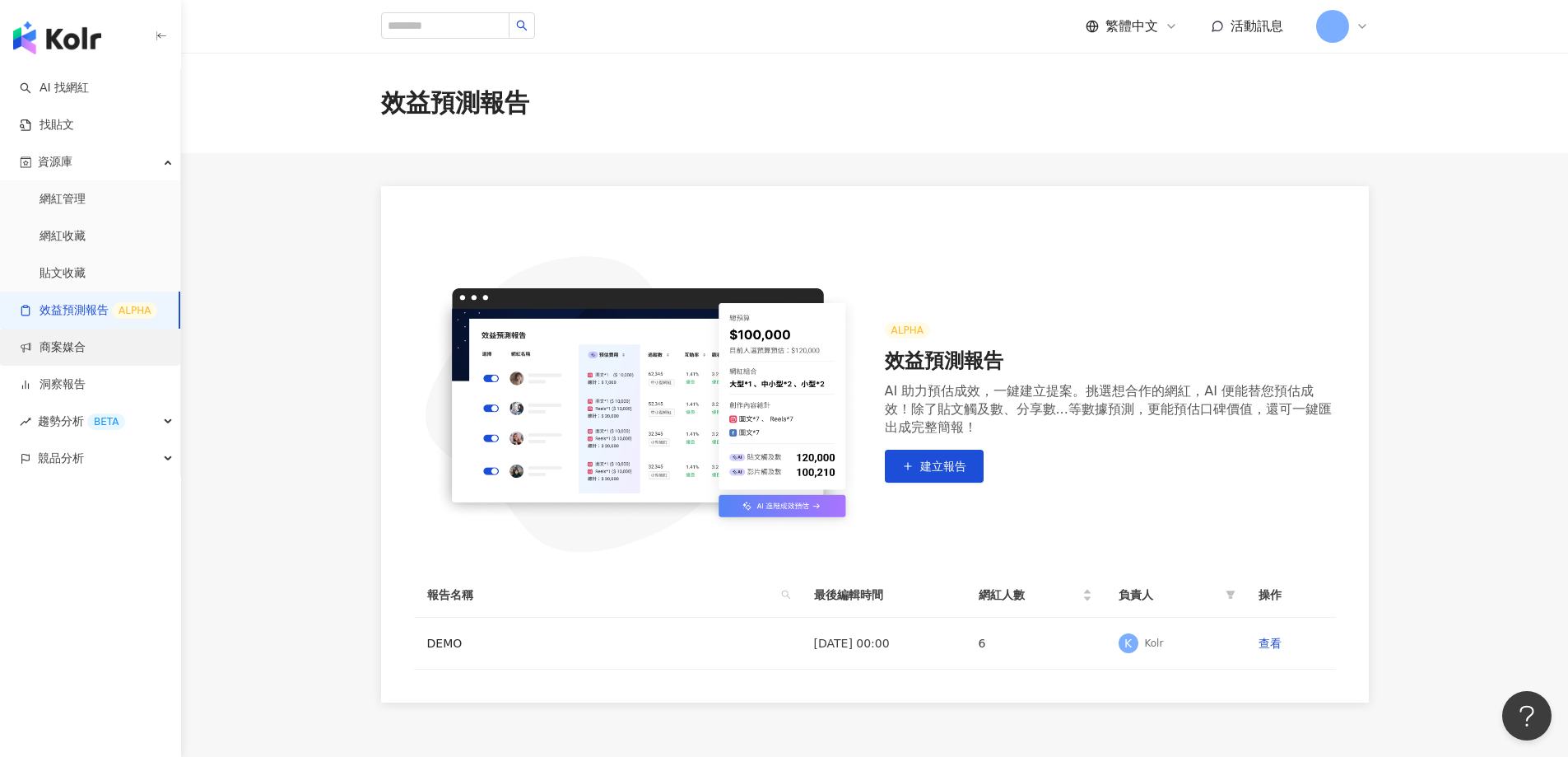
click at [84, 353] on link "商案媒合" at bounding box center [52, 348] width 66 height 17
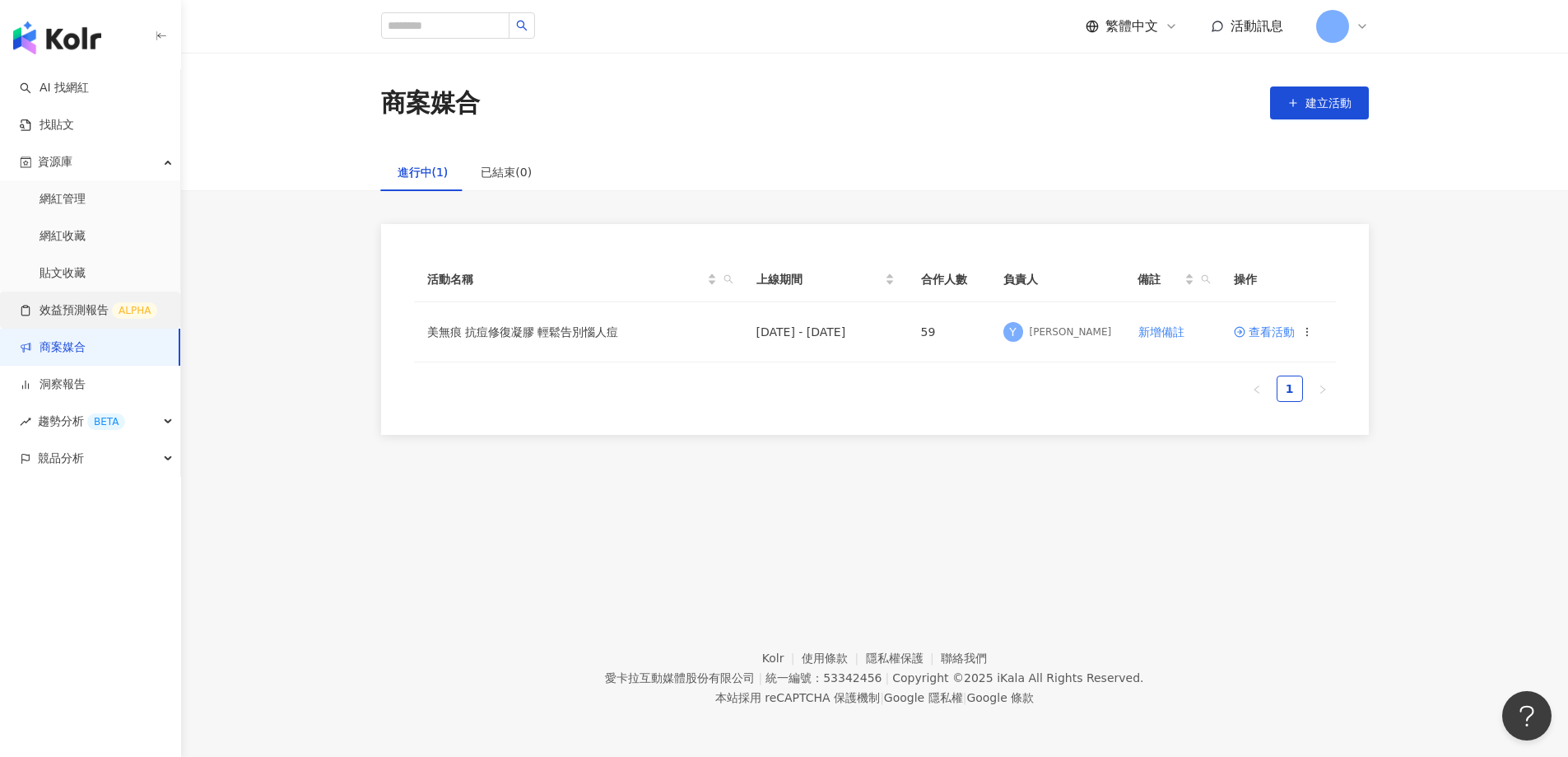
click at [80, 311] on link "效益預測報告 ALPHA" at bounding box center [88, 311] width 137 height 17
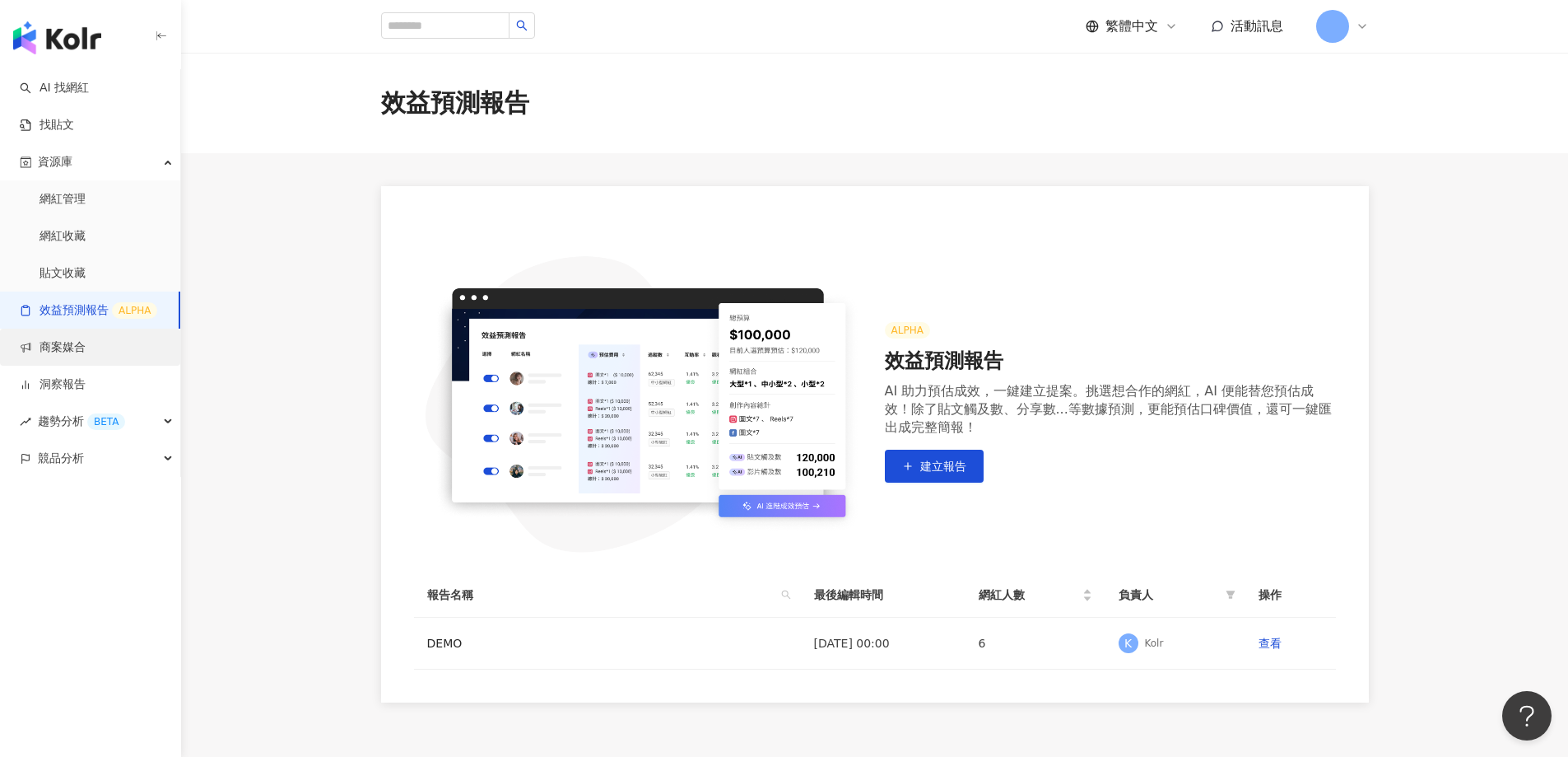
click at [78, 348] on link "商案媒合" at bounding box center [52, 348] width 66 height 17
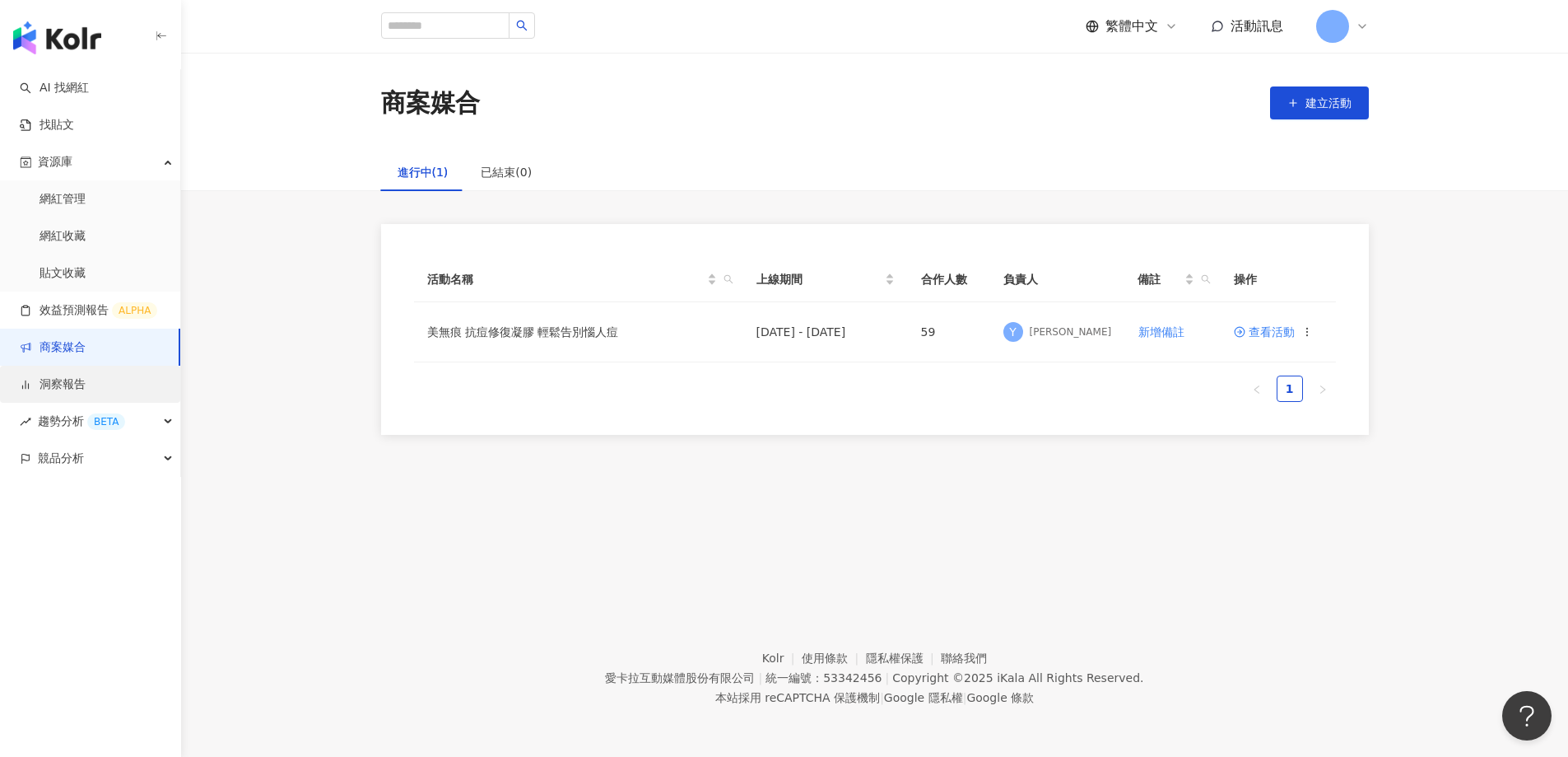
click at [69, 385] on link "洞察報告" at bounding box center [52, 384] width 66 height 17
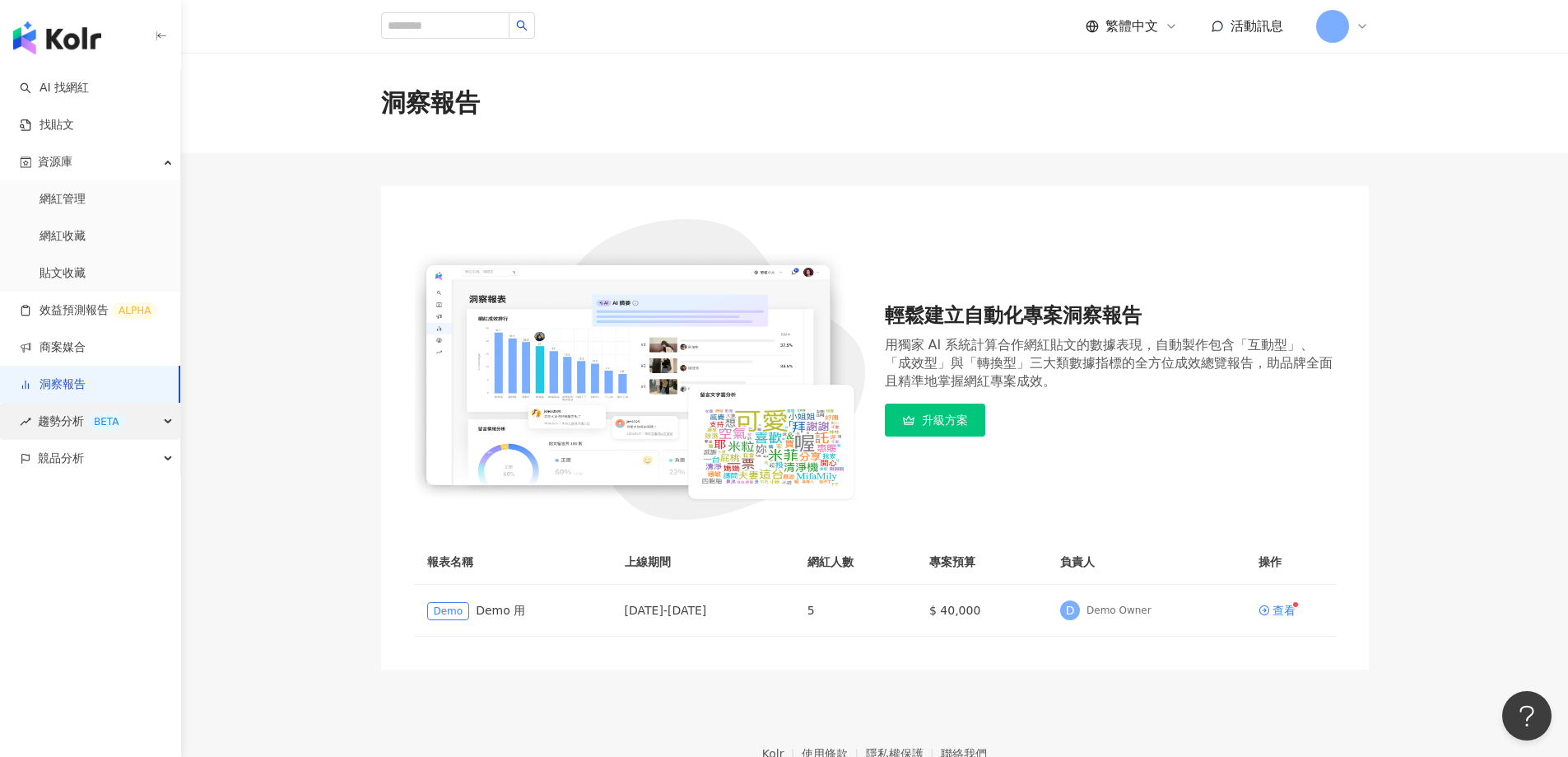
click at [60, 421] on span "趨勢分析 BETA" at bounding box center [82, 421] width 88 height 37
click at [120, 579] on div "競品分析" at bounding box center [90, 570] width 180 height 37
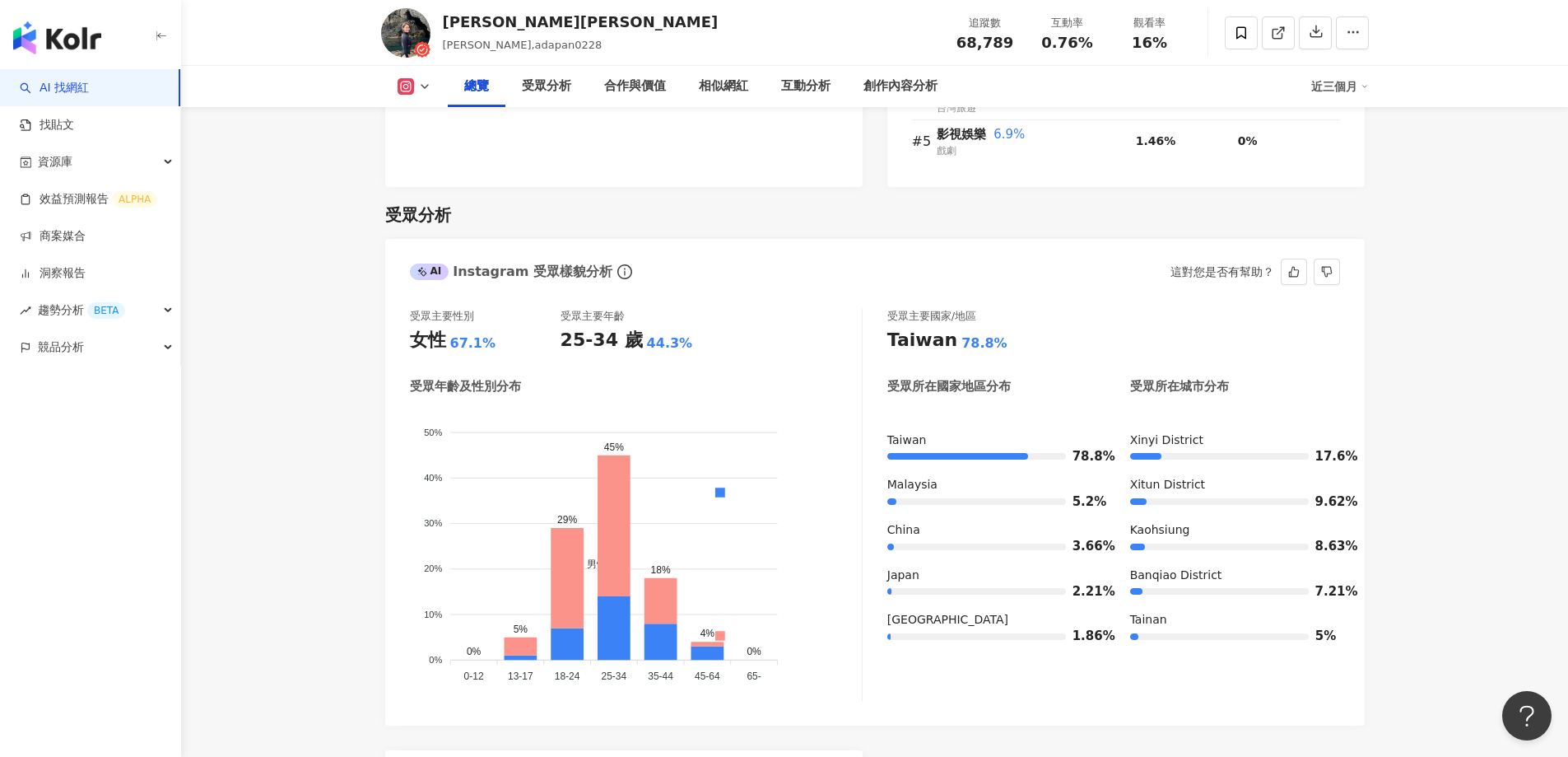
scroll to position [1318, 0]
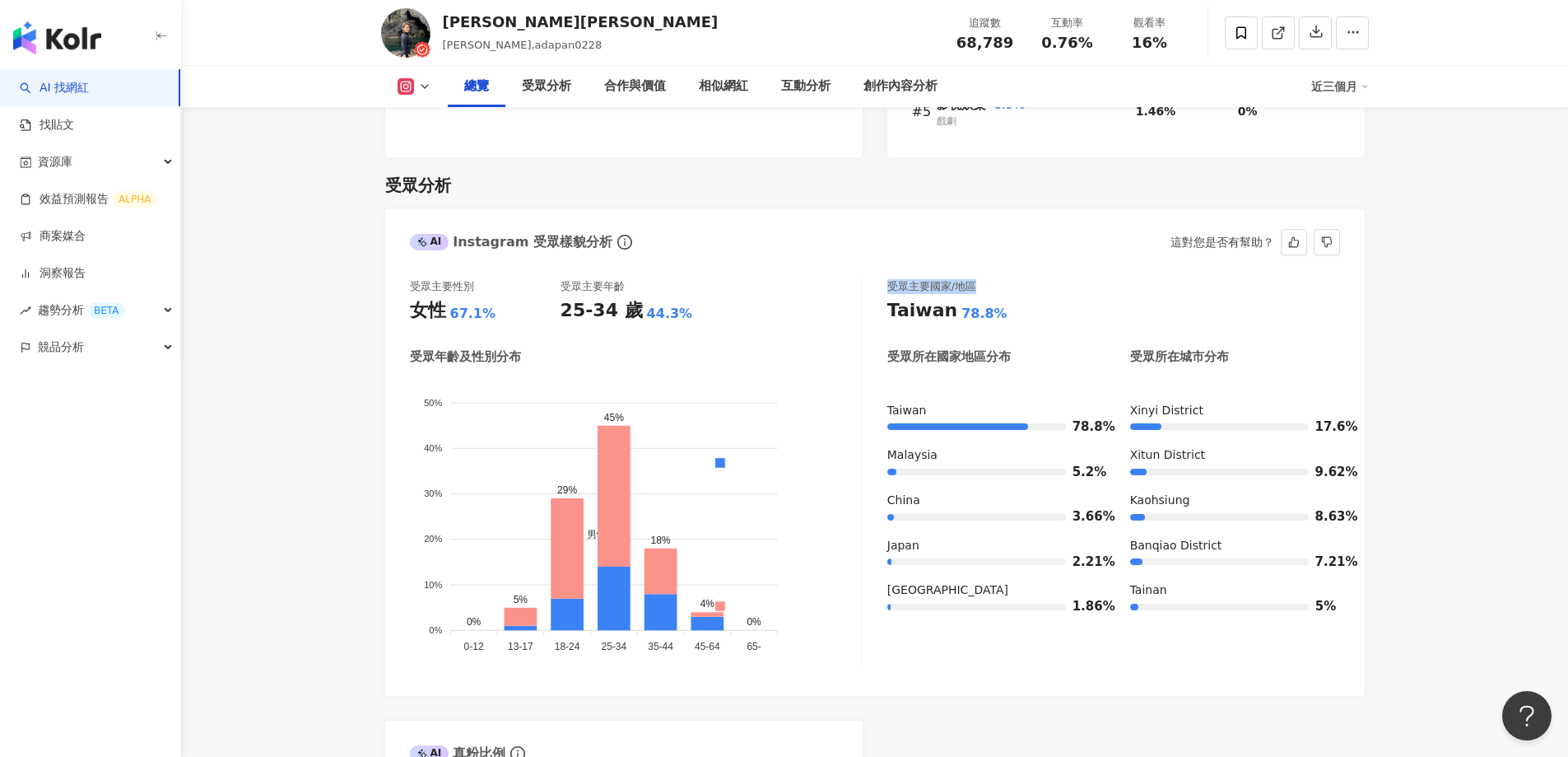
drag, startPoint x: 886, startPoint y: 286, endPoint x: 987, endPoint y: 287, distance: 101.0
click at [987, 287] on div "受眾主要國家/地區" at bounding box center [1113, 287] width 452 height 15
copy div "受眾主要國家/地區"
drag, startPoint x: 1147, startPoint y: 453, endPoint x: 1181, endPoint y: 459, distance: 34.5
click at [1181, 459] on div "Xitun District" at bounding box center [1234, 456] width 210 height 17
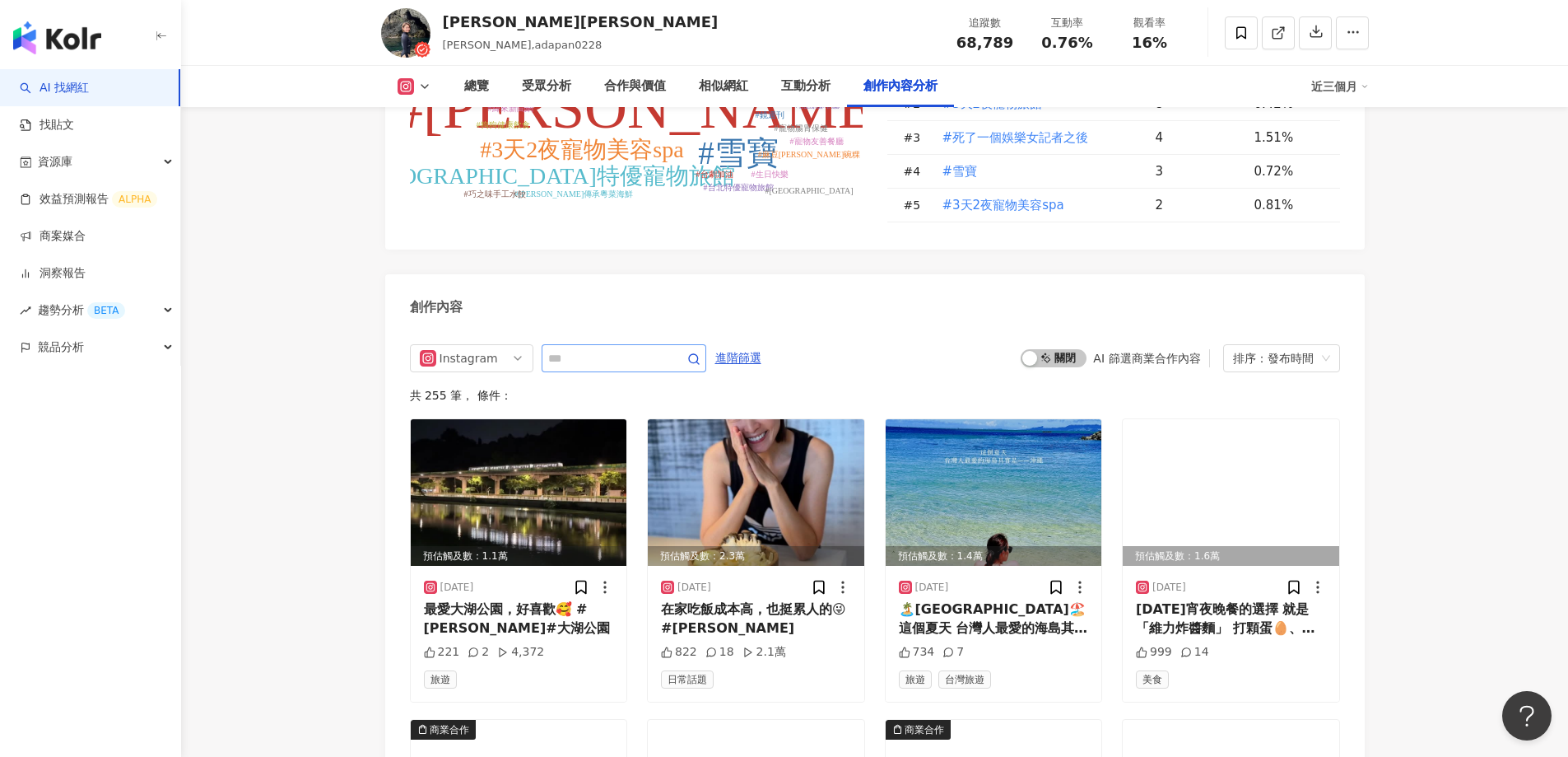
scroll to position [4612, 0]
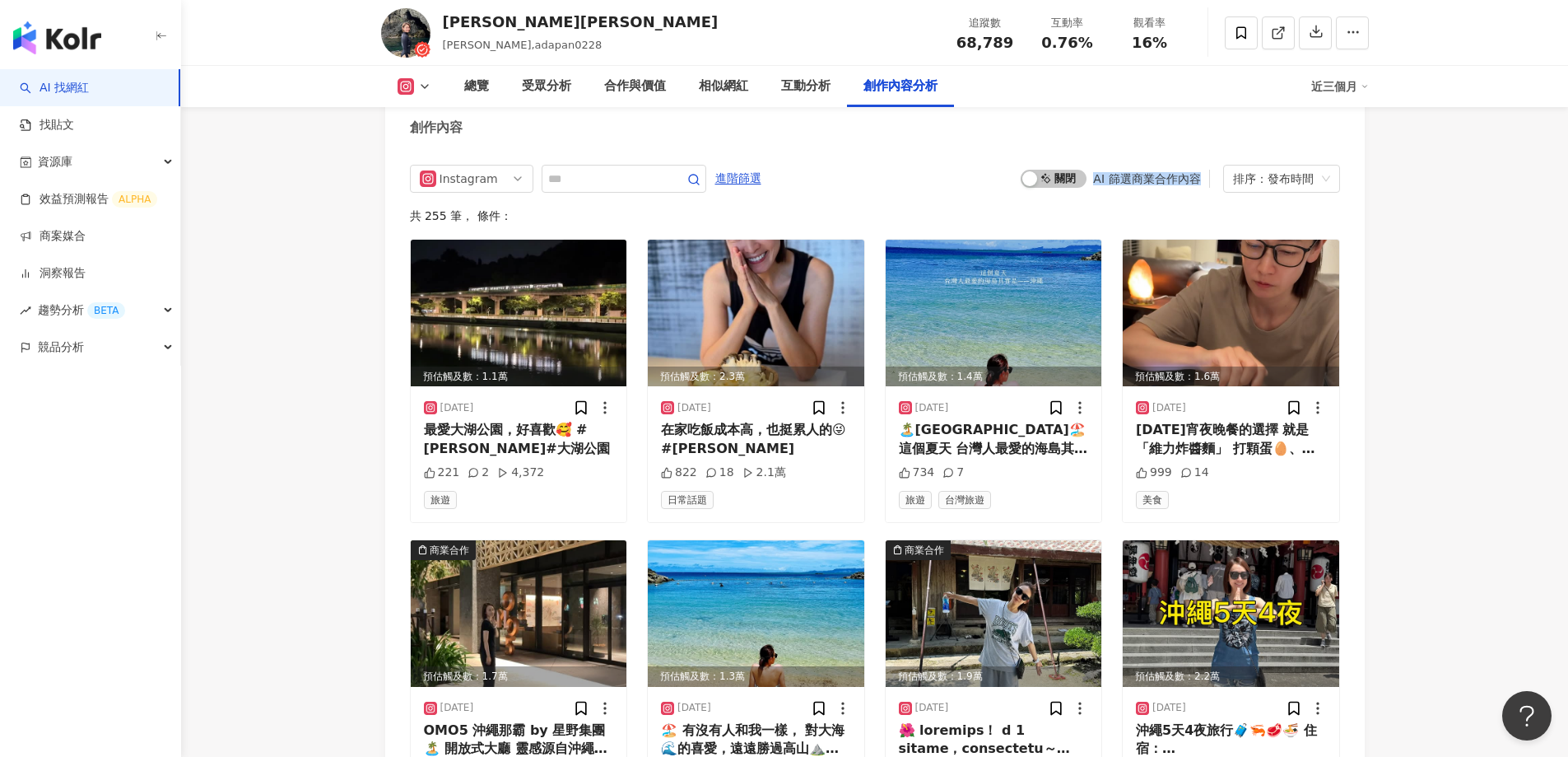
drag, startPoint x: 1092, startPoint y: 180, endPoint x: 1198, endPoint y: 180, distance: 106.0
click at [1198, 180] on div "啟動 關閉 AI 篩選商業合作內容" at bounding box center [1115, 178] width 189 height 18
copy div "AI 篩選商業合作內容"
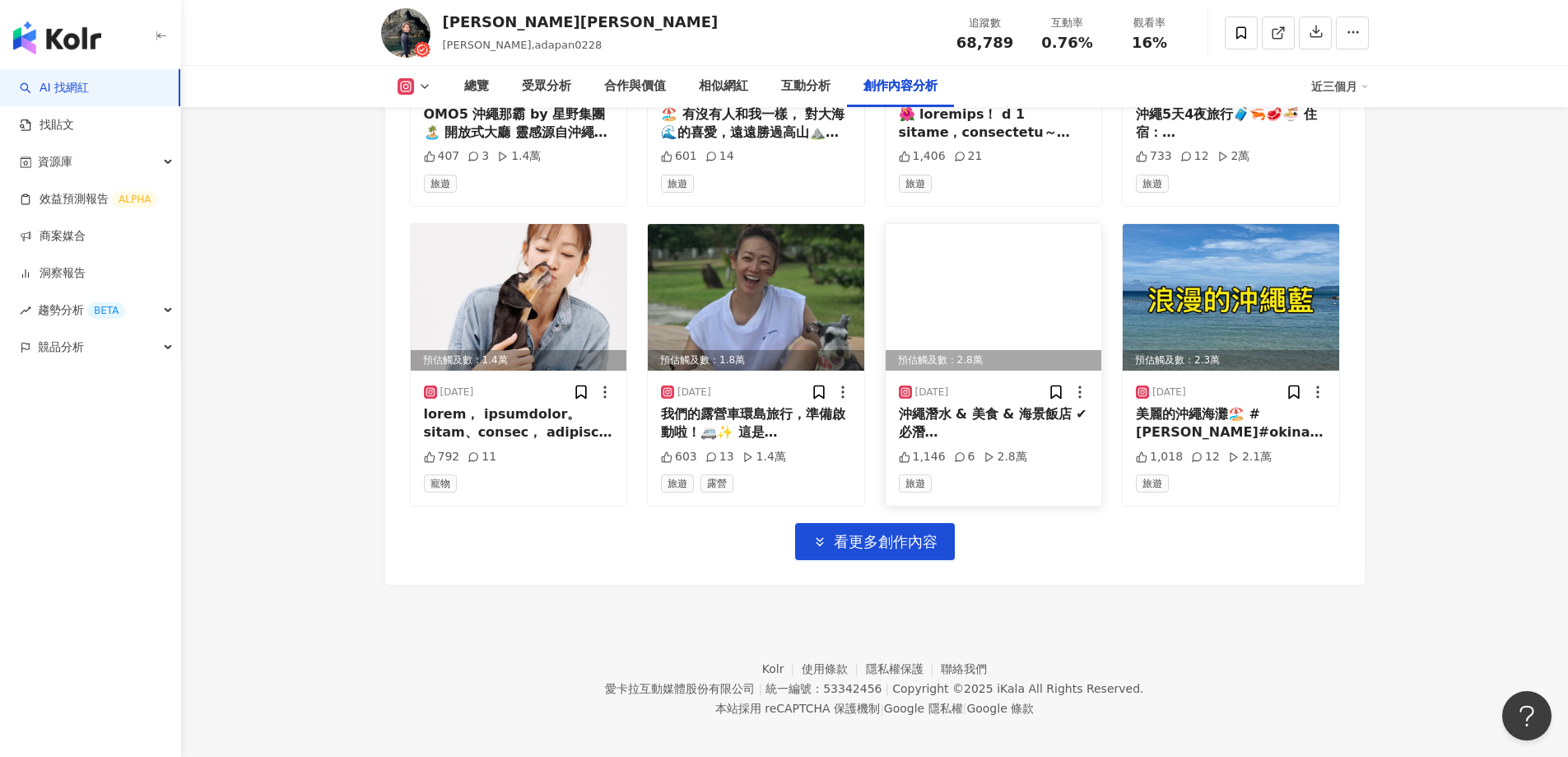
scroll to position [5240, 0]
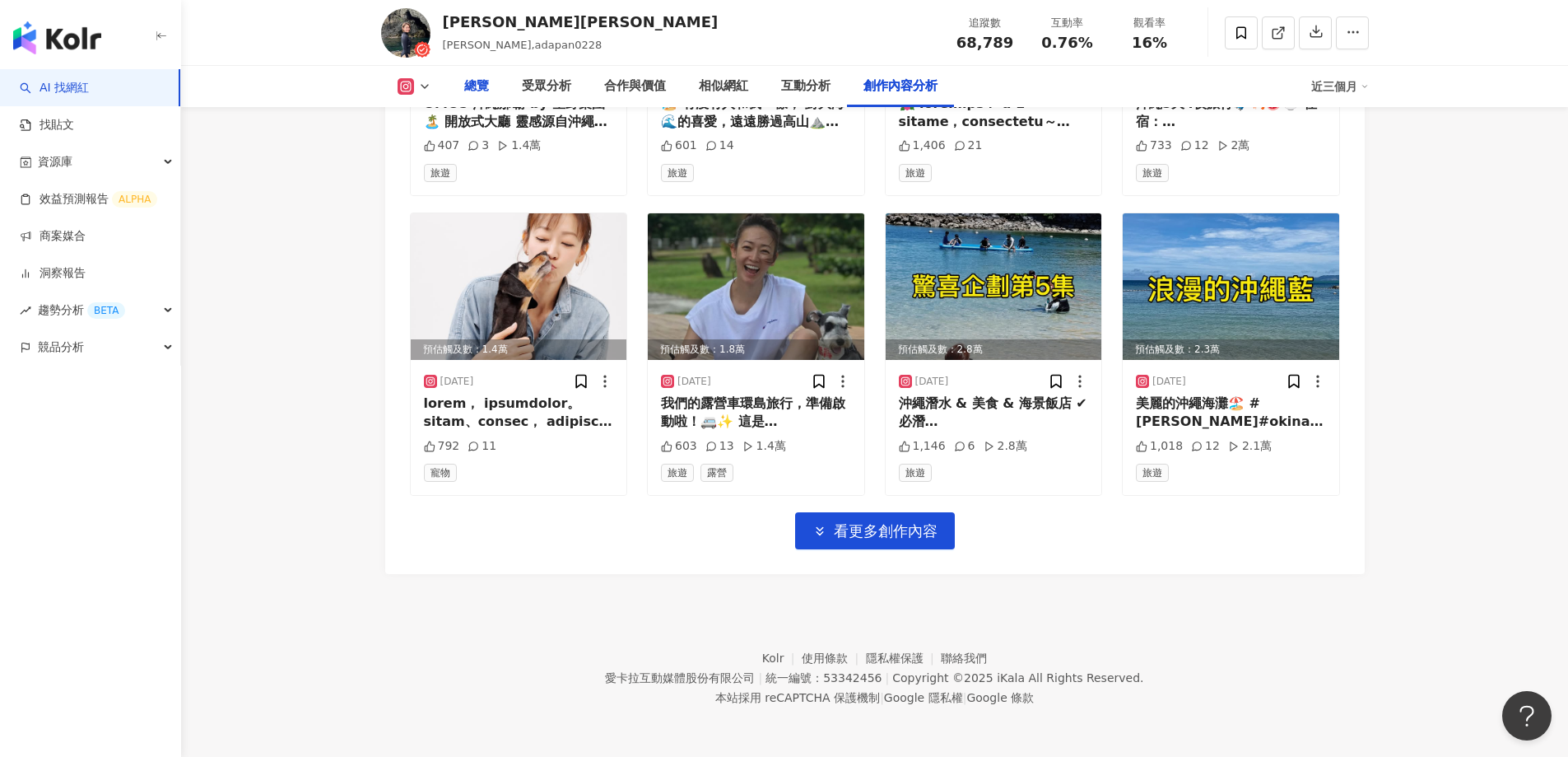
click at [475, 89] on div "總覽" at bounding box center [476, 86] width 24 height 19
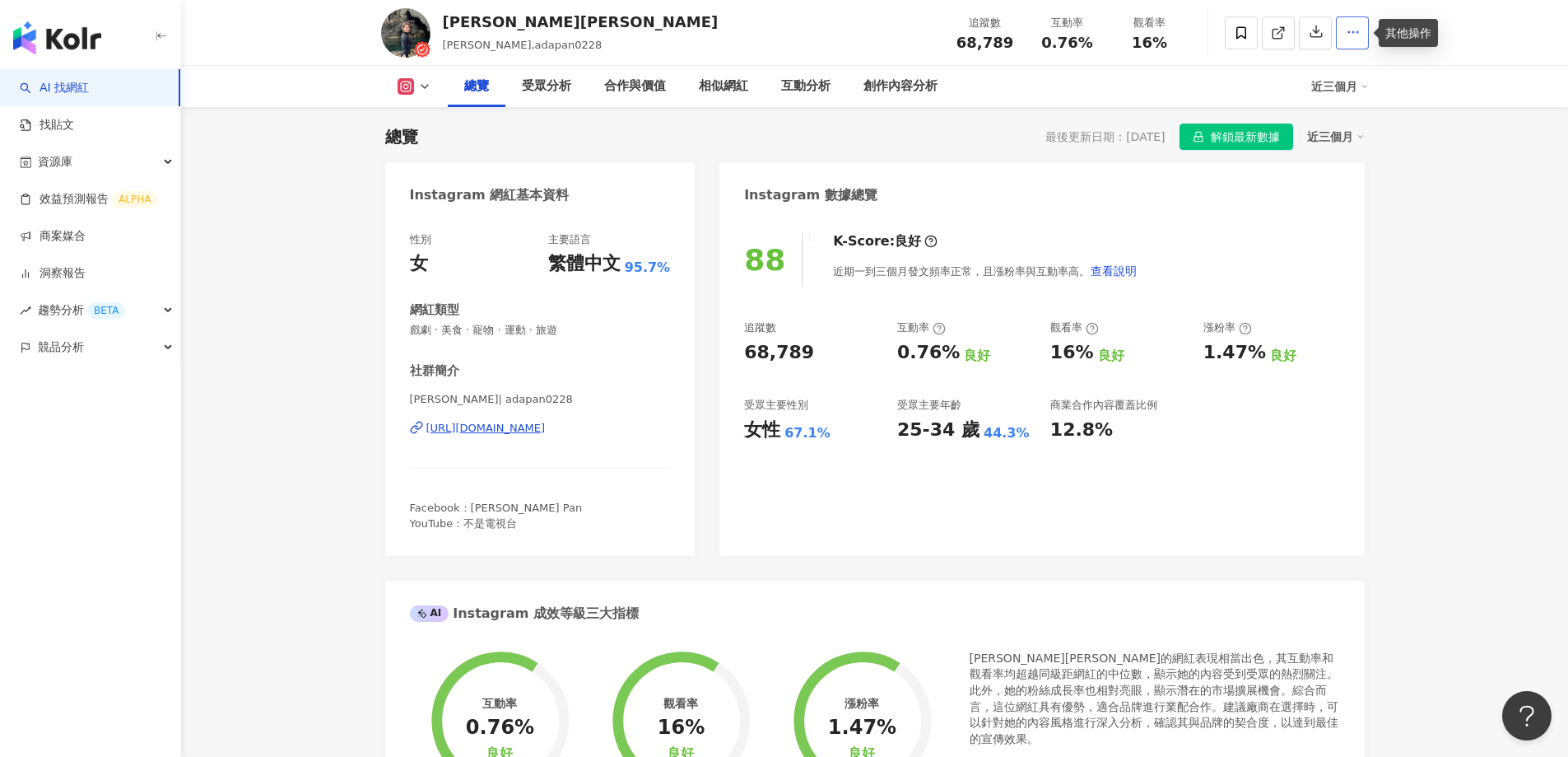
click at [1348, 39] on icon "button" at bounding box center [1353, 32] width 15 height 15
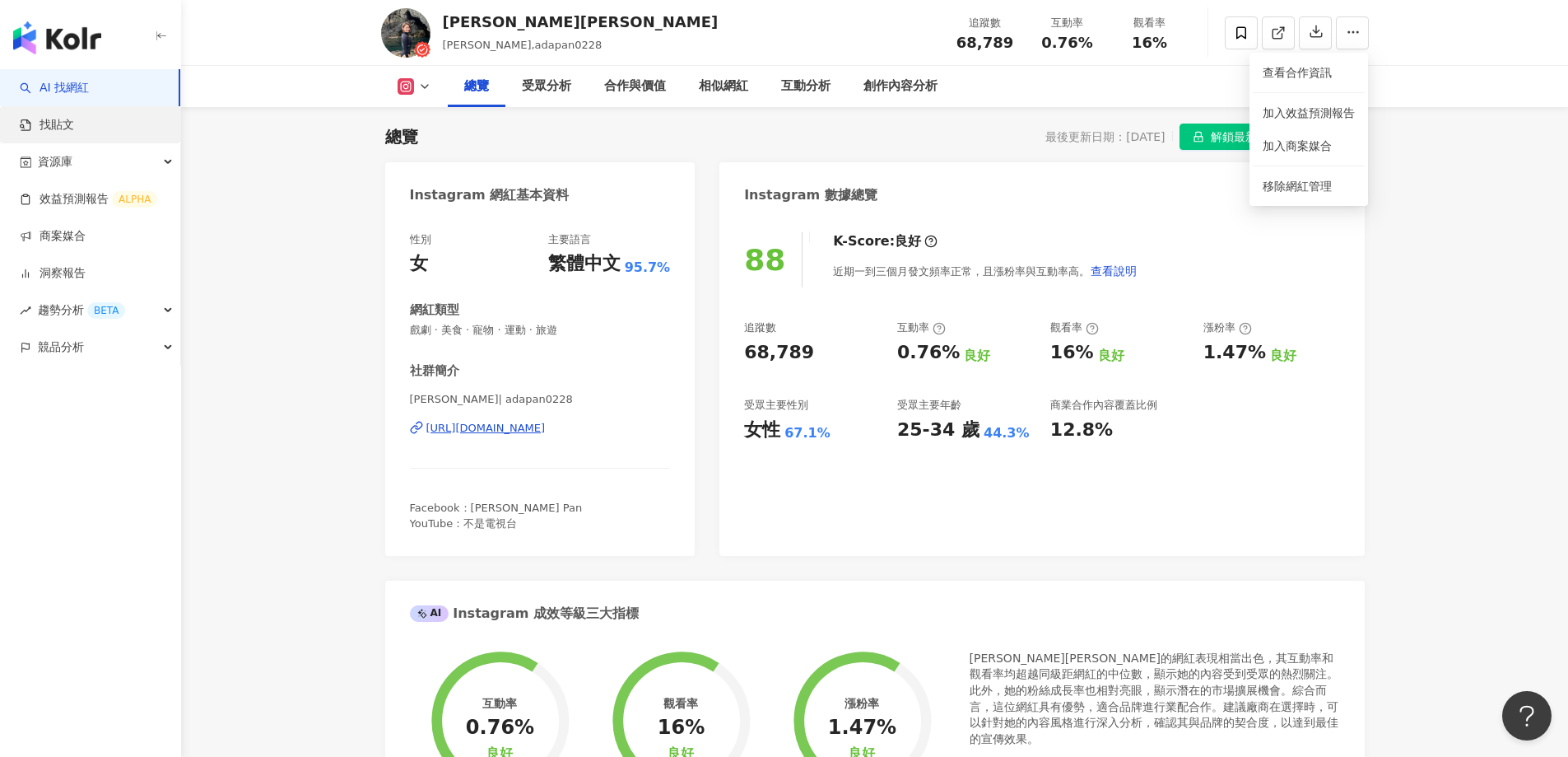
click at [65, 120] on link "找貼文" at bounding box center [46, 126] width 54 height 17
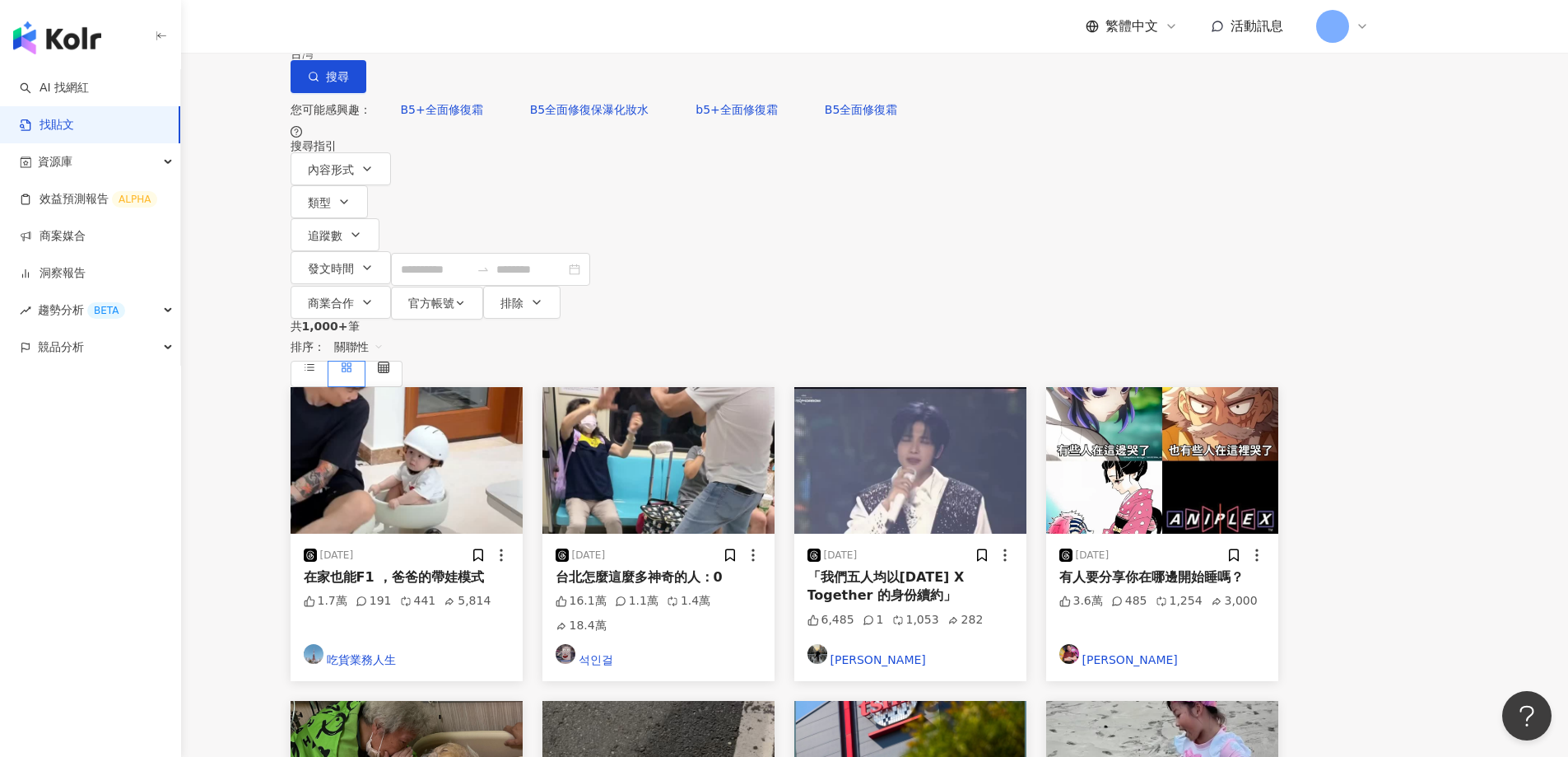
click at [358, 30] on div "不分平台" at bounding box center [329, 17] width 57 height 26
click at [547, 35] on input "search" at bounding box center [472, 18] width 150 height 35
click at [483, 116] on span "B5+全面修復霜" at bounding box center [442, 110] width 83 height 13
type input "********"
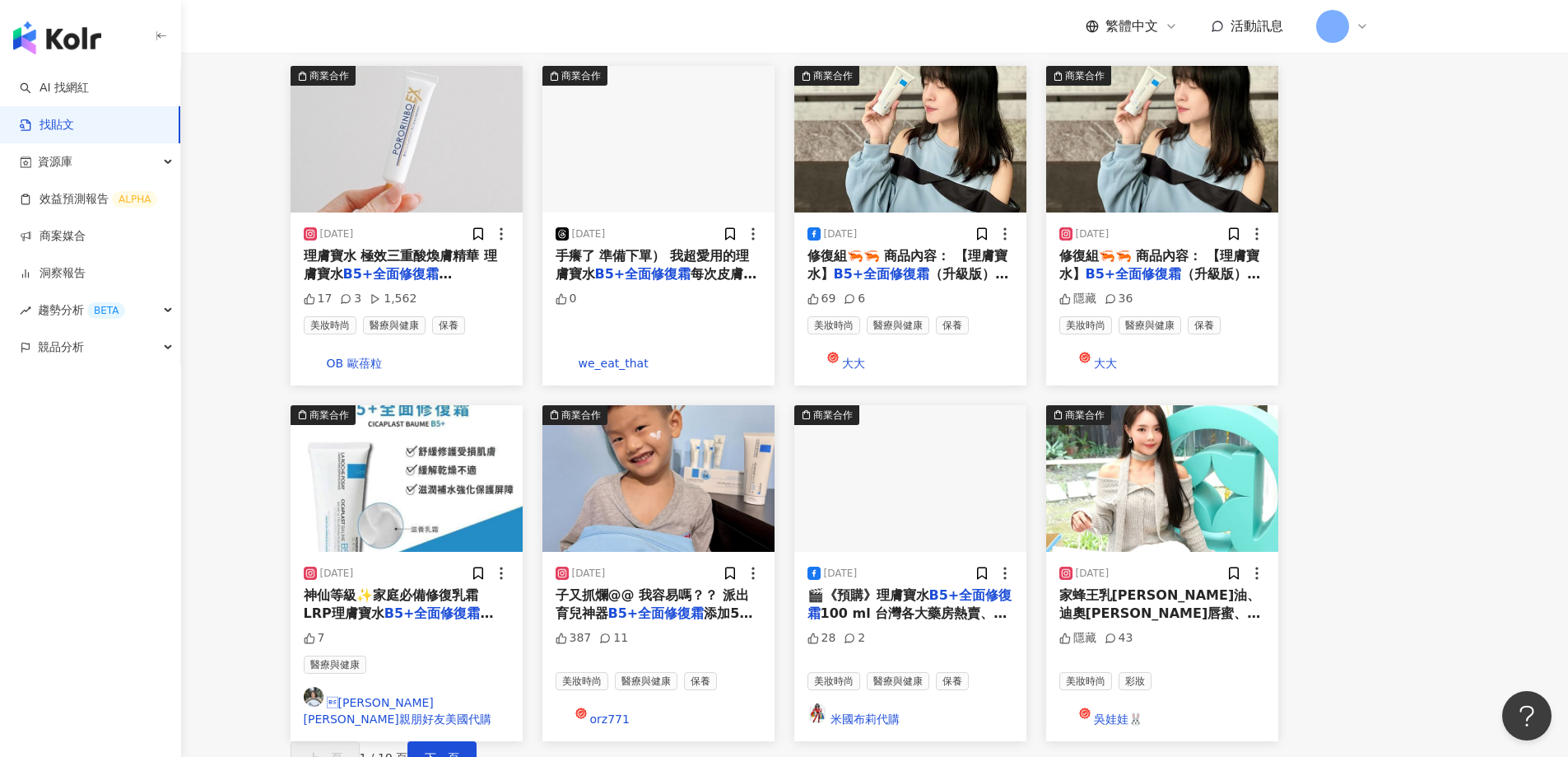
scroll to position [827, 0]
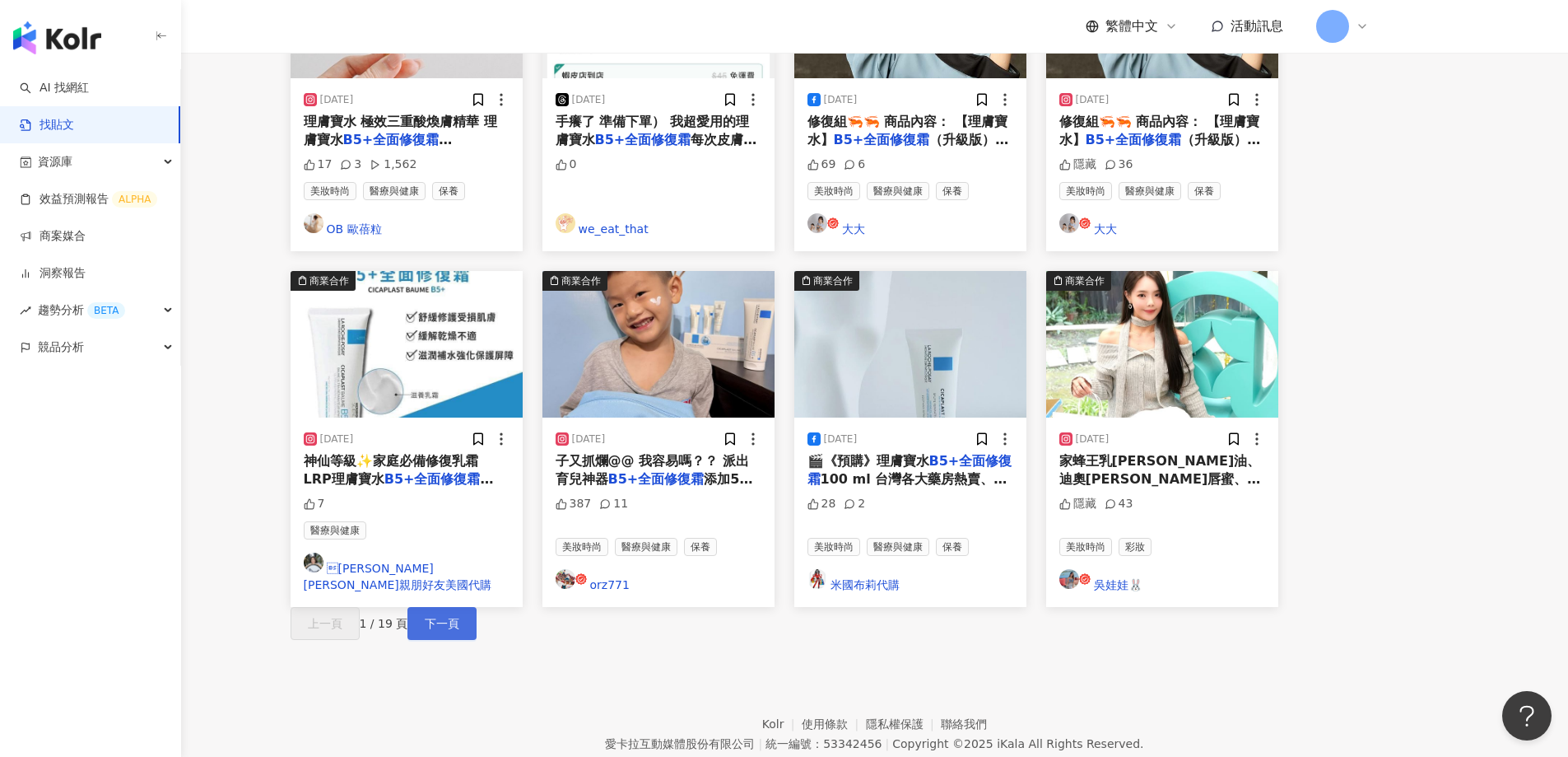
click at [459, 617] on span "下一頁" at bounding box center [442, 624] width 35 height 13
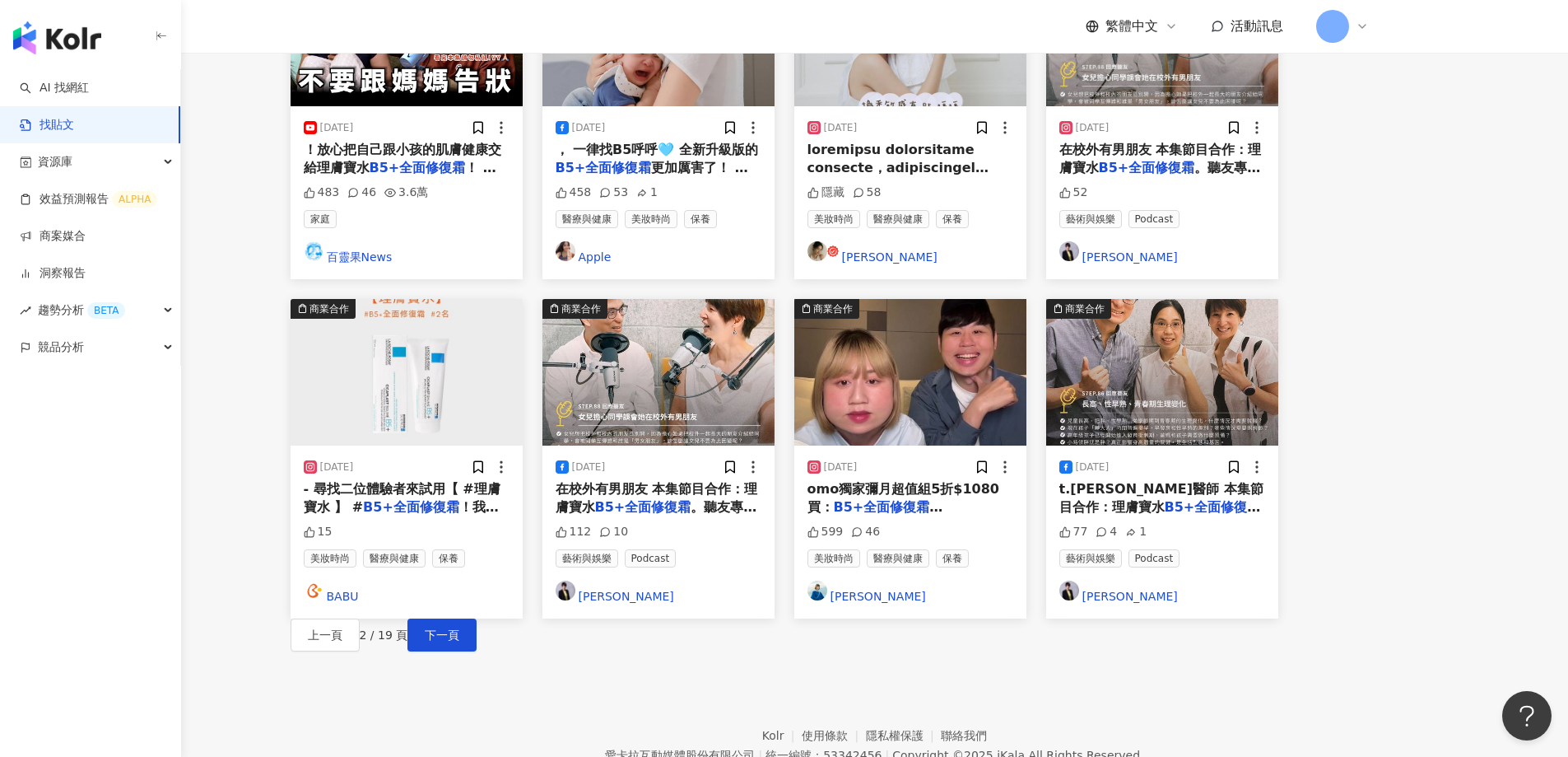
scroll to position [824, 0]
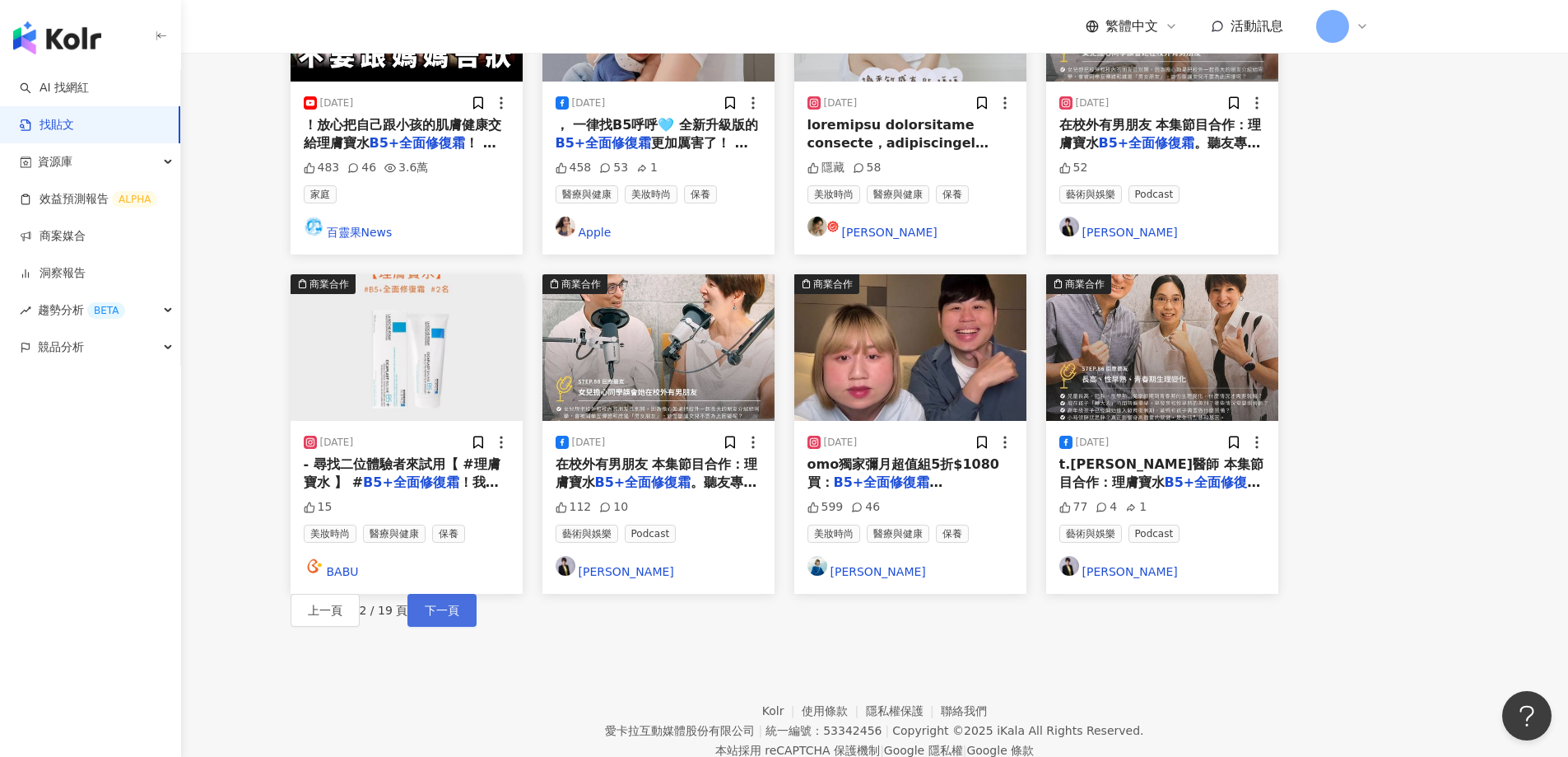
click at [477, 593] on button "下一頁" at bounding box center [442, 609] width 69 height 33
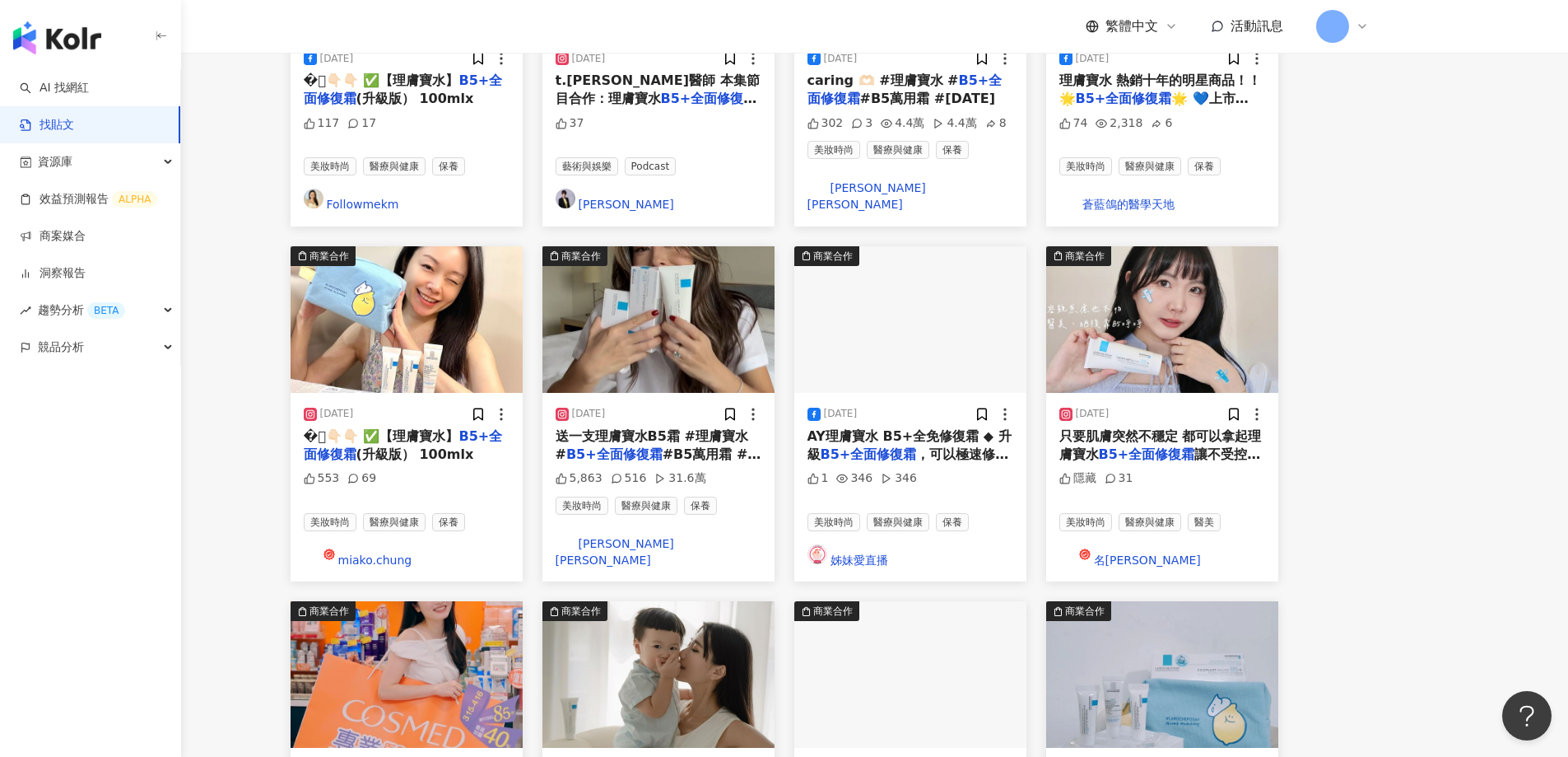
scroll to position [827, 0]
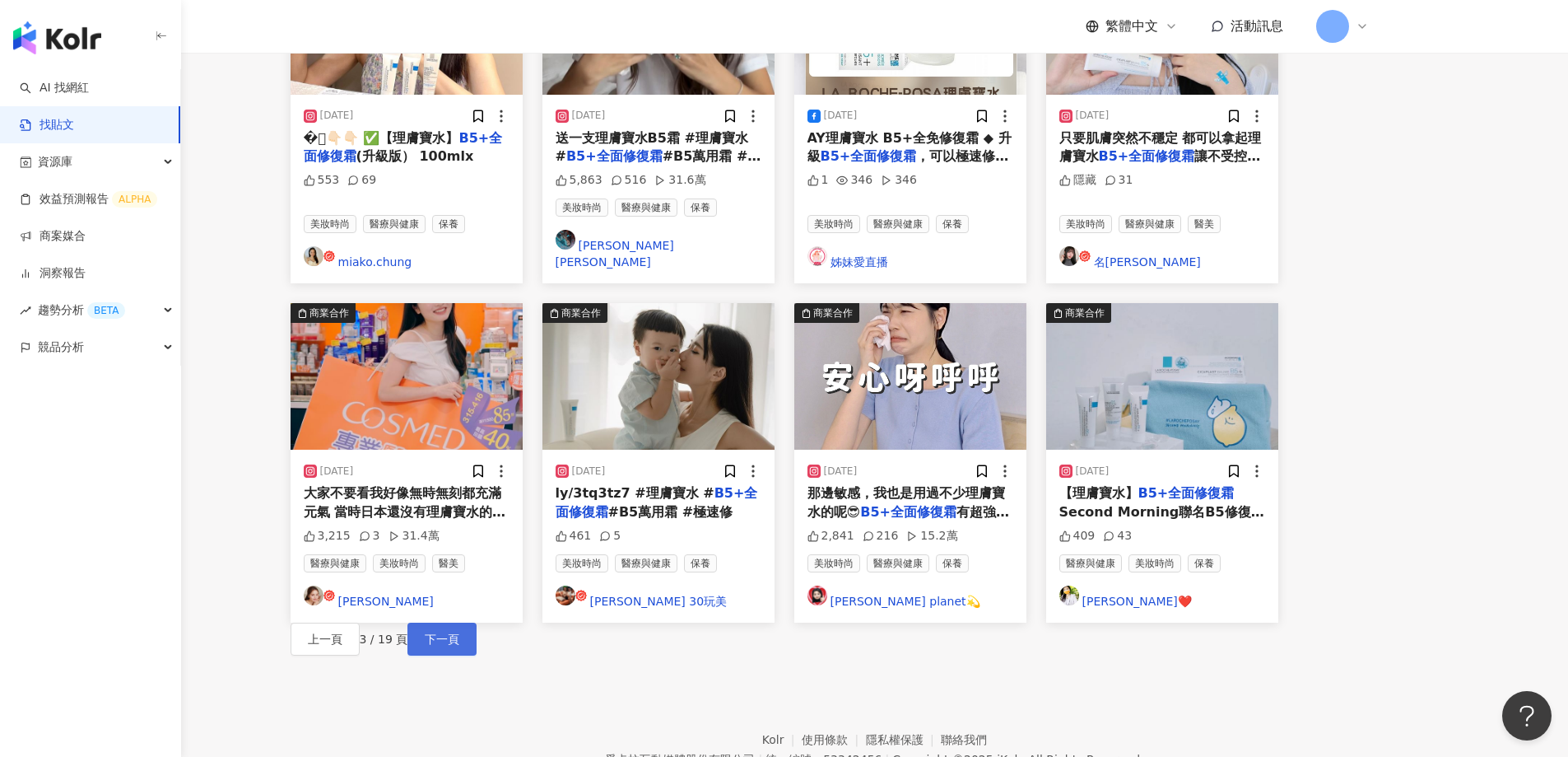
click at [477, 623] on button "下一頁" at bounding box center [442, 639] width 69 height 33
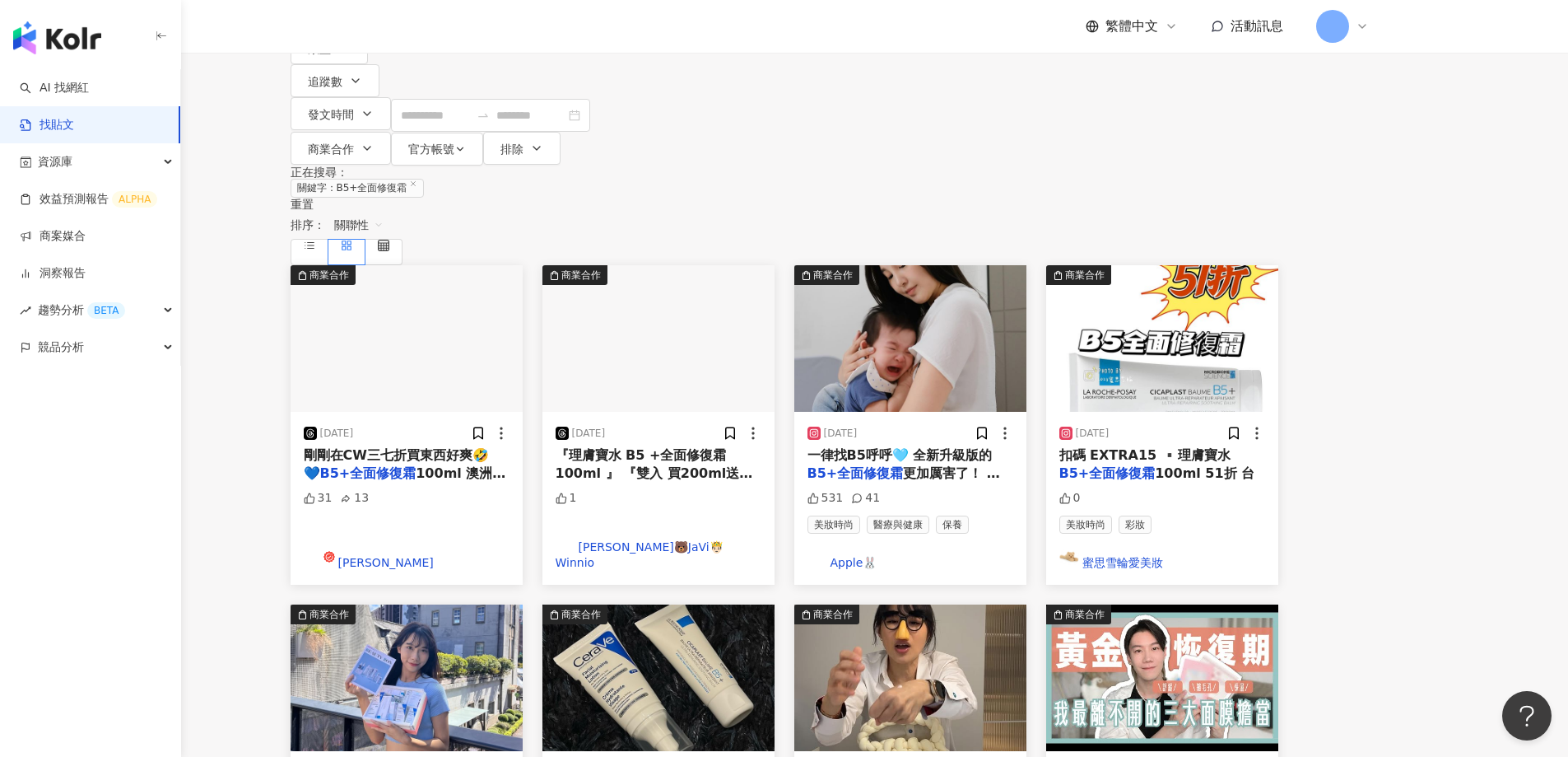
scroll to position [0, 0]
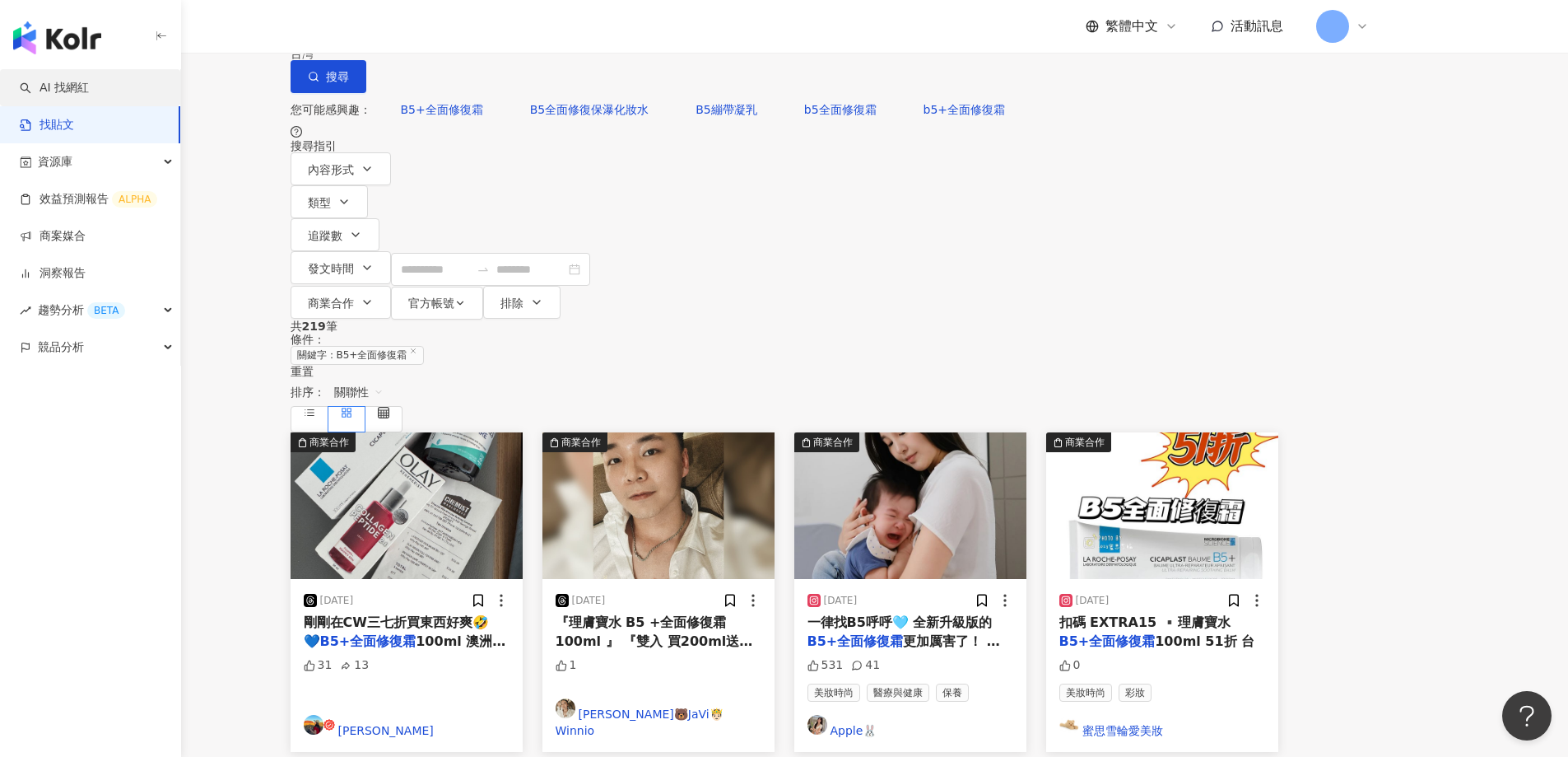
click at [83, 88] on link "AI 找網紅" at bounding box center [54, 89] width 69 height 17
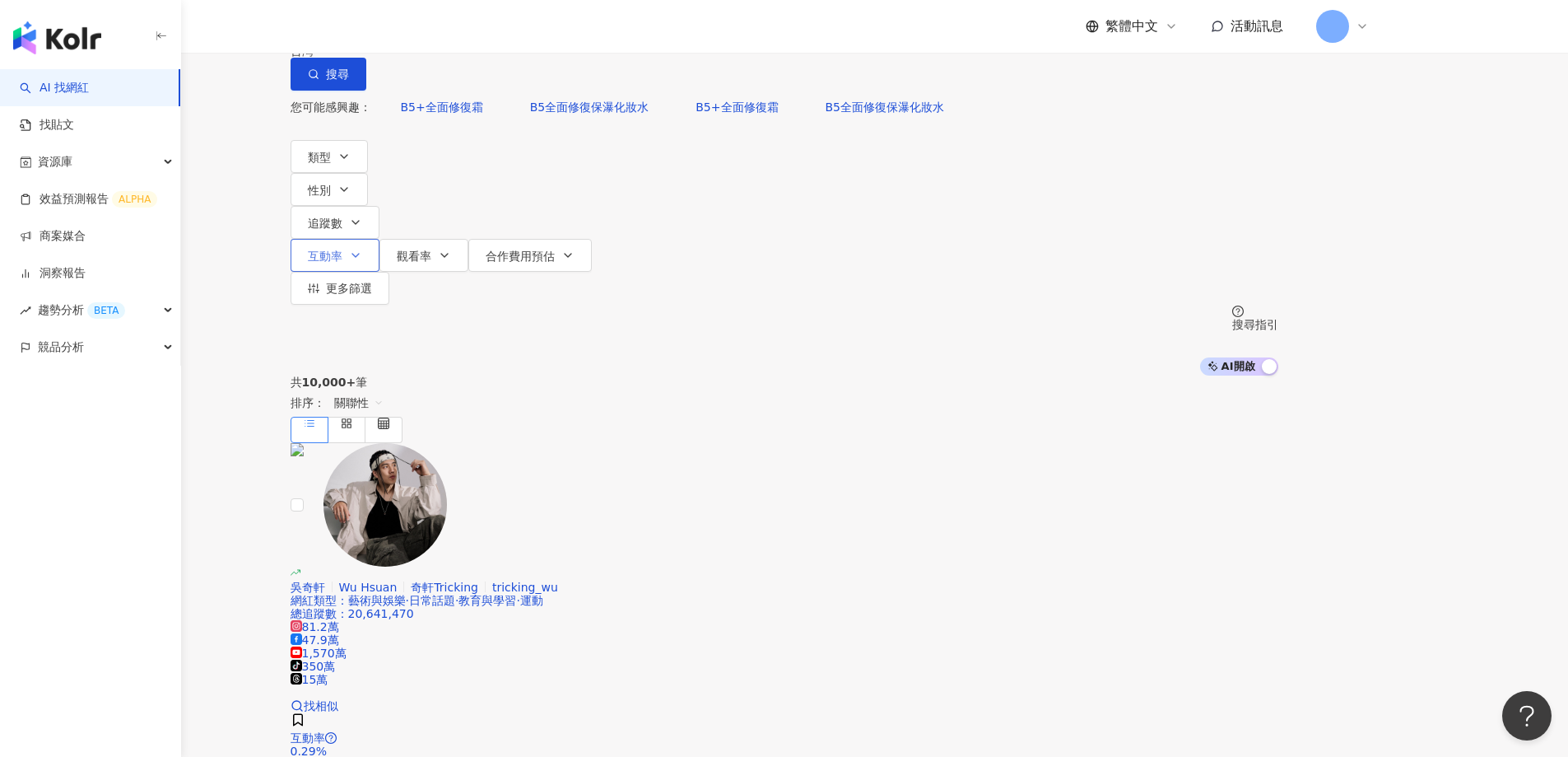
click at [342, 250] on span "互動率" at bounding box center [324, 256] width 35 height 13
click at [342, 217] on span "追蹤數" at bounding box center [324, 223] width 35 height 13
click at [351, 163] on icon "button" at bounding box center [345, 157] width 13 height 13
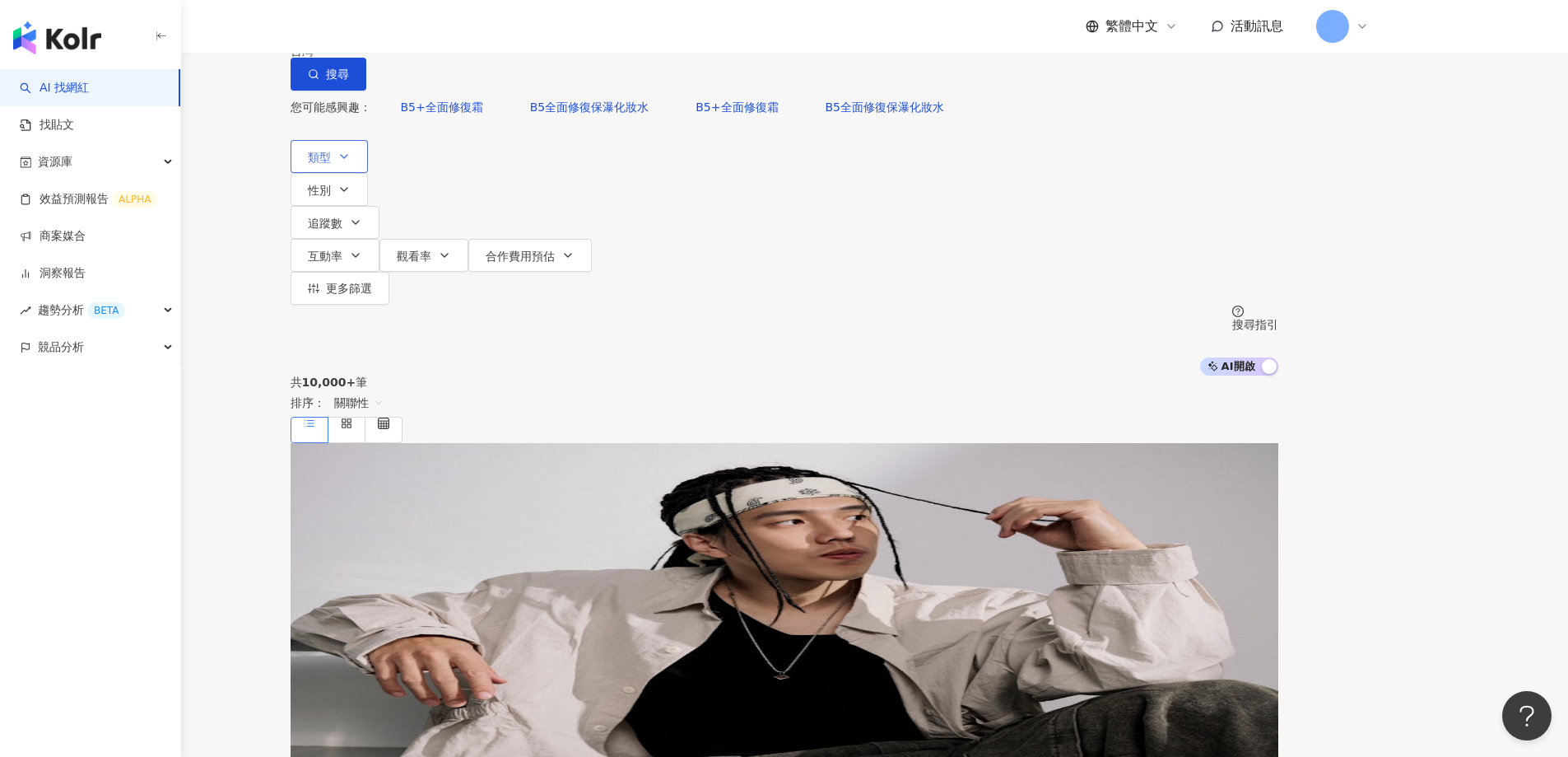
click at [368, 173] on button "類型" at bounding box center [329, 156] width 78 height 33
click at [351, 185] on icon "button" at bounding box center [345, 190] width 13 height 13
click at [342, 217] on span "追蹤數" at bounding box center [324, 223] width 35 height 13
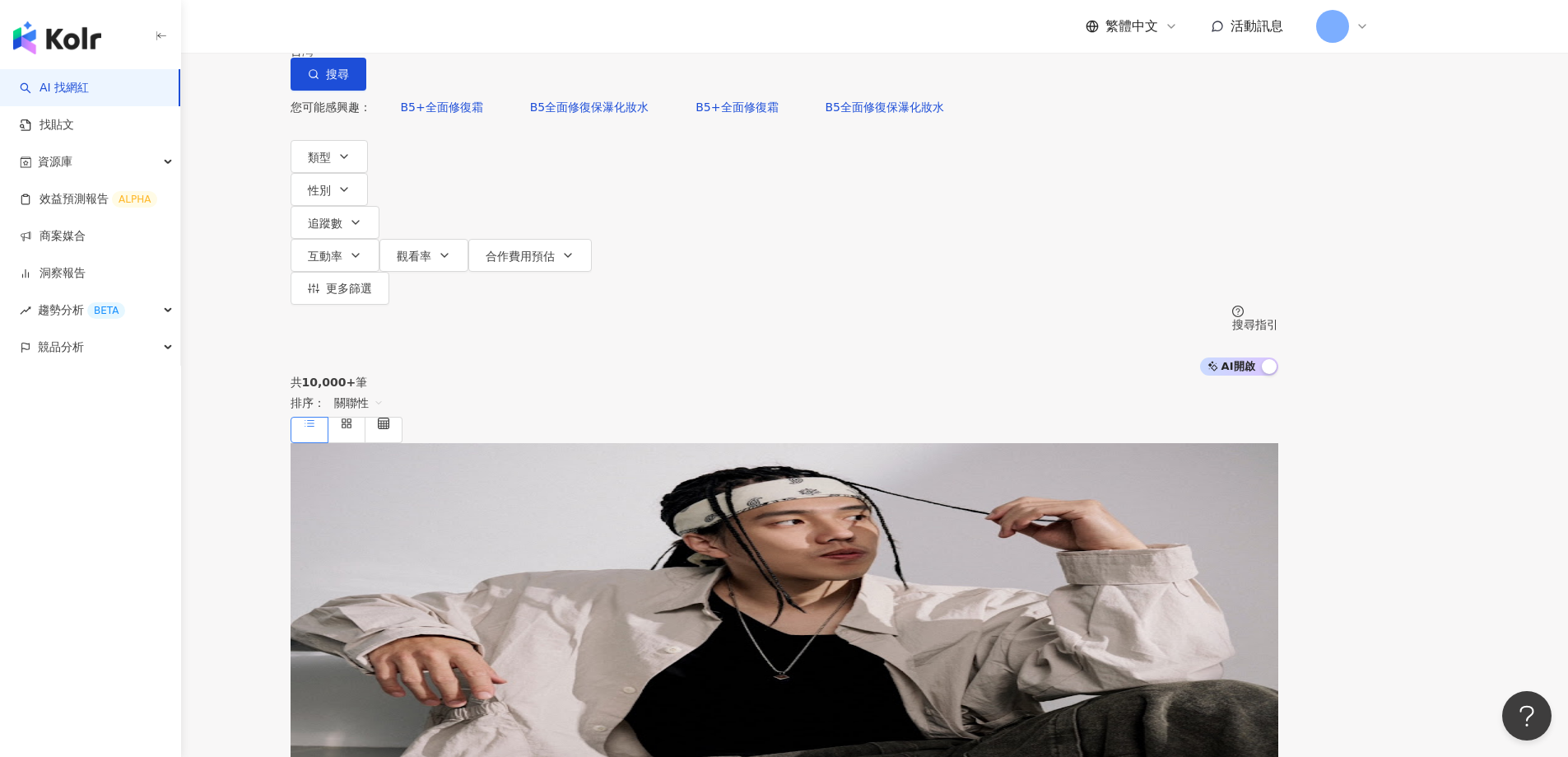
click at [447, 443] on img at bounding box center [385, 505] width 124 height 124
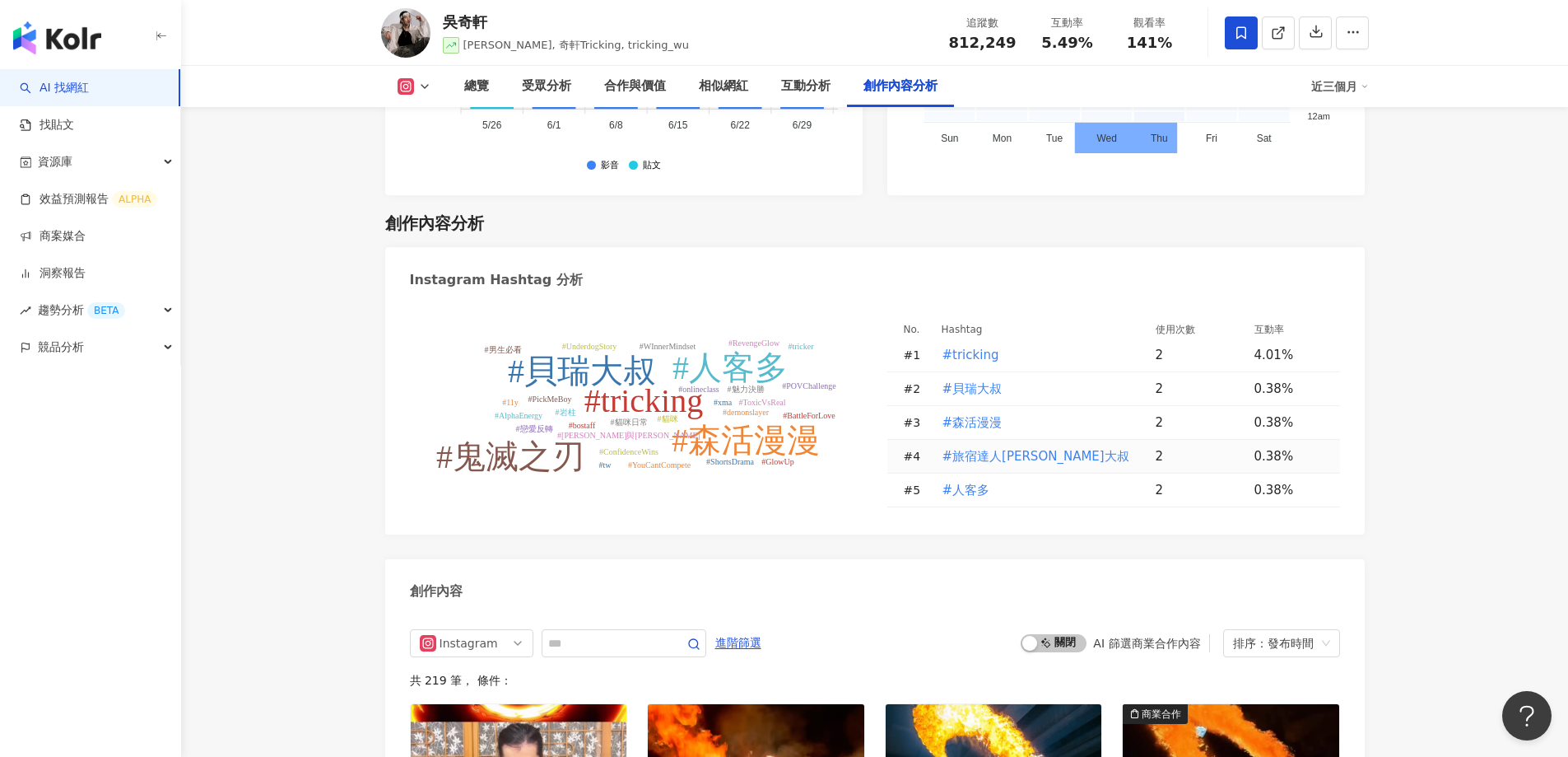
scroll to position [4261, 0]
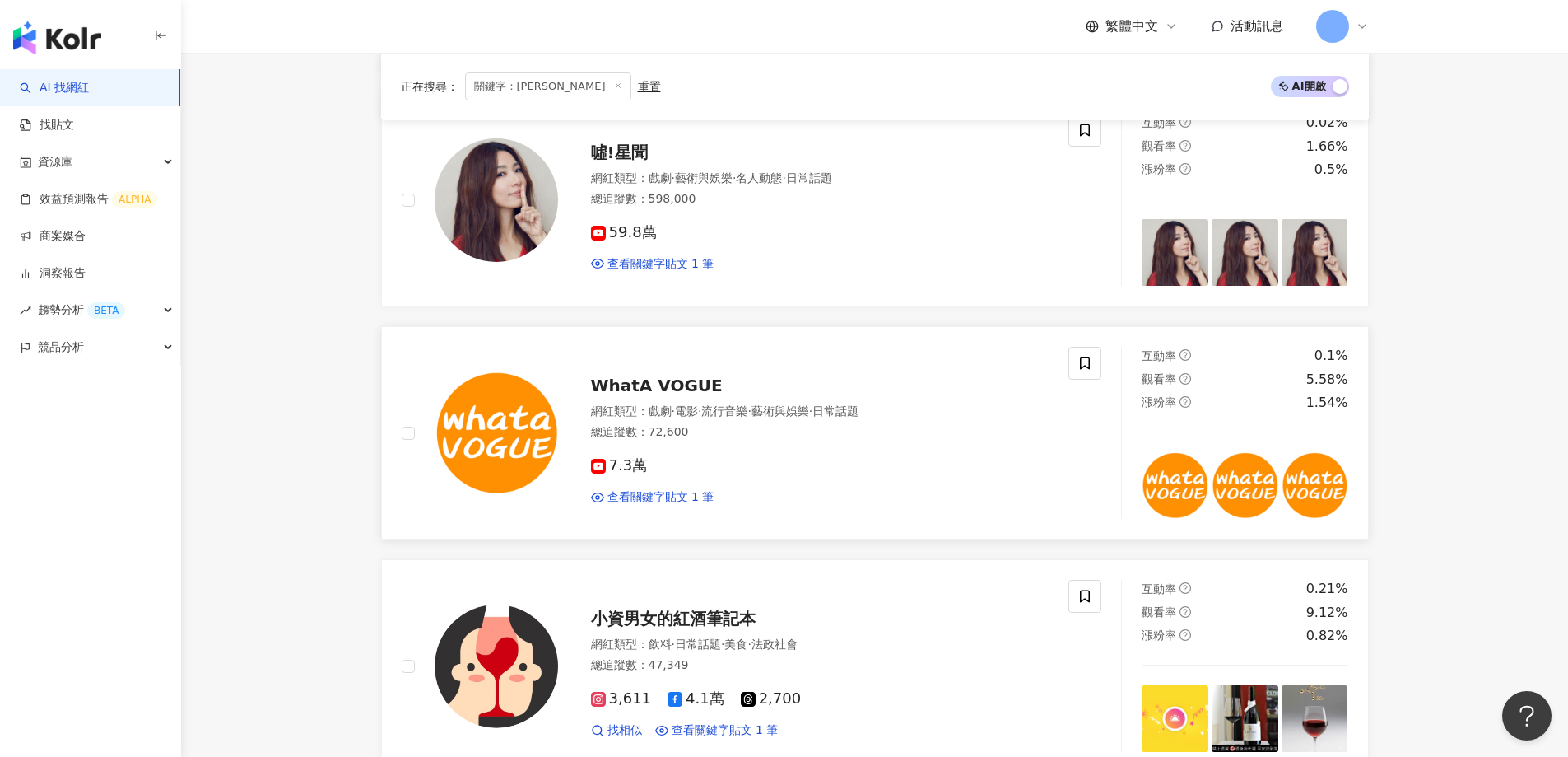
scroll to position [906, 0]
